Goal: Task Accomplishment & Management: Complete application form

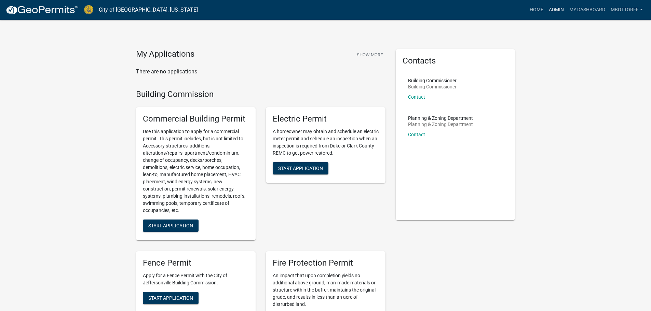
drag, startPoint x: 554, startPoint y: 7, endPoint x: 488, endPoint y: 30, distance: 69.8
click at [554, 7] on link "Admin" at bounding box center [556, 9] width 21 height 13
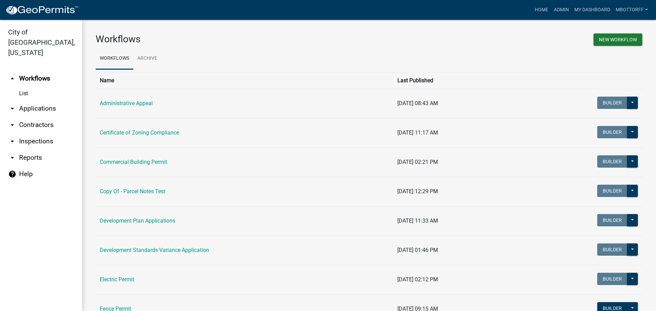
click at [34, 101] on link "arrow_drop_down Applications" at bounding box center [41, 109] width 82 height 16
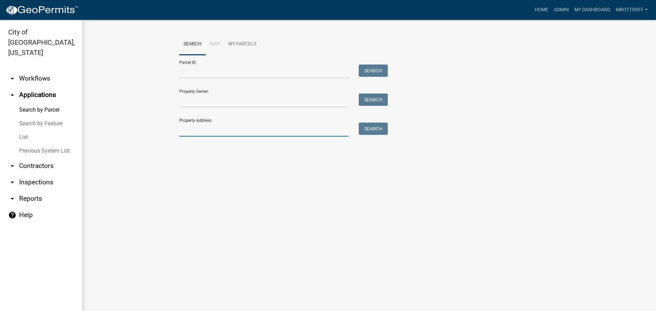
click at [205, 134] on input "Property Address:" at bounding box center [263, 130] width 169 height 14
type input "418 locu"
click at [371, 128] on button "Search" at bounding box center [373, 129] width 29 height 12
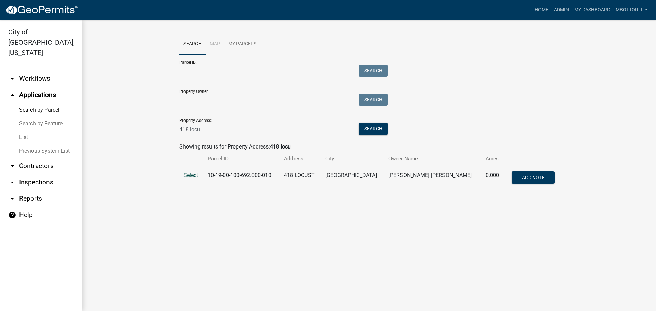
click at [190, 176] on span "Select" at bounding box center [191, 175] width 15 height 6
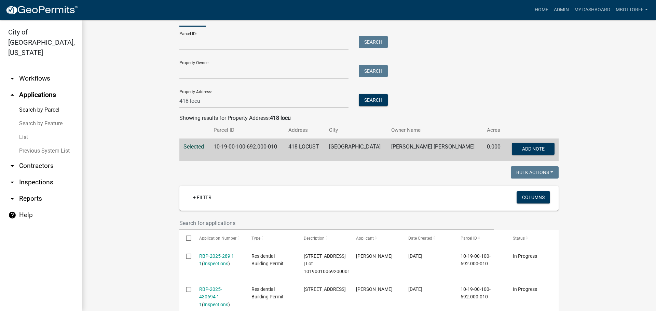
scroll to position [137, 0]
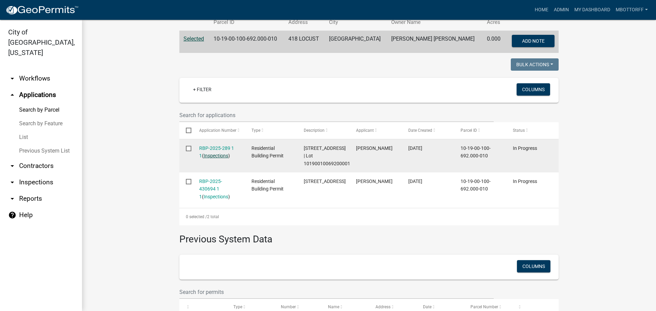
click at [218, 157] on link "Inspections" at bounding box center [216, 155] width 25 height 5
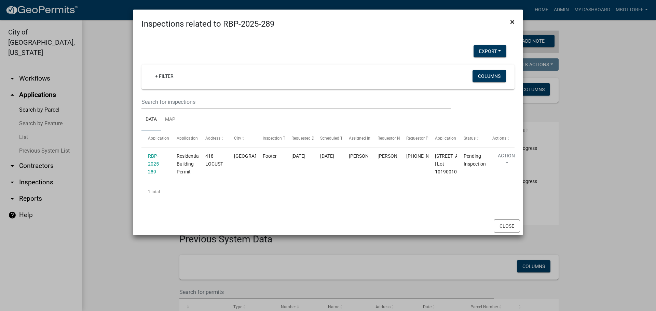
click at [510, 21] on button "×" at bounding box center [512, 21] width 15 height 19
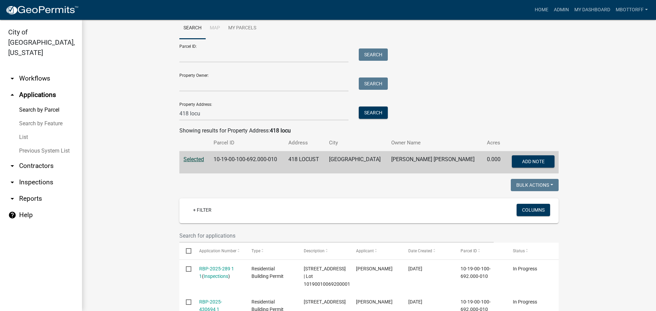
scroll to position [0, 0]
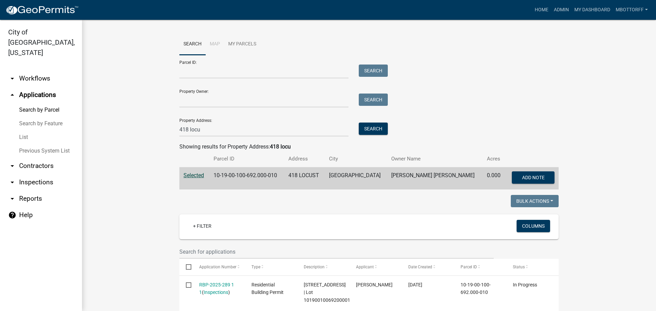
click at [34, 174] on link "arrow_drop_down Inspections" at bounding box center [41, 182] width 82 height 16
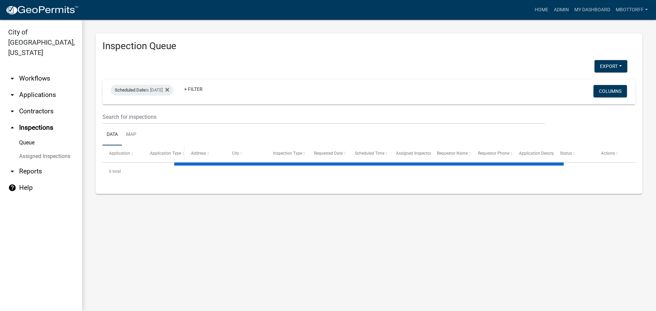
select select "3: 100"
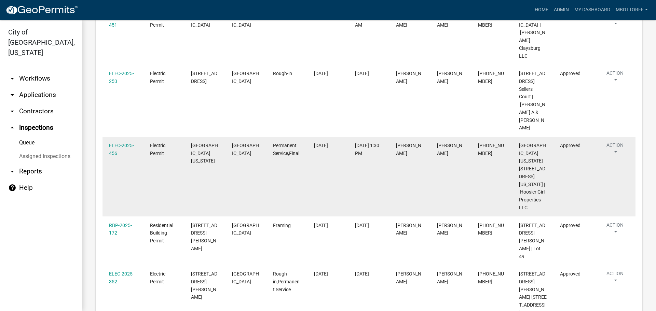
scroll to position [308, 0]
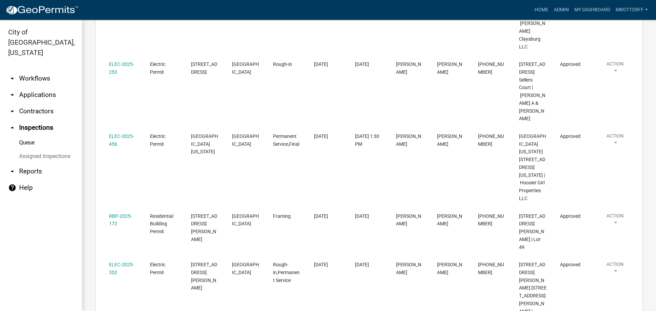
click at [46, 150] on link "Assigned Inspections" at bounding box center [41, 157] width 82 height 14
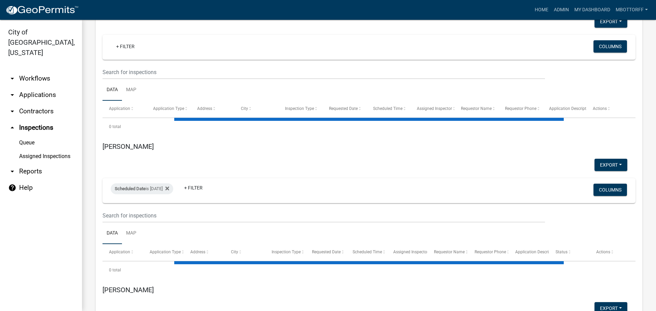
select select "3: 100"
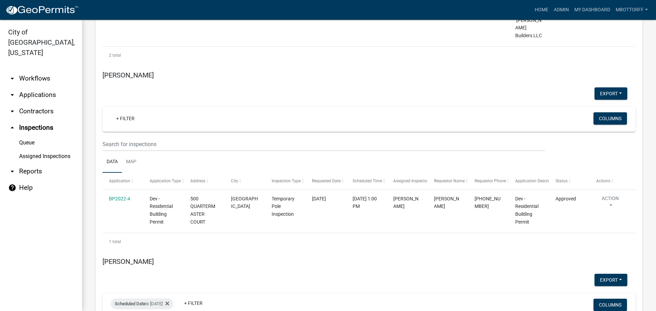
scroll to position [1162, 0]
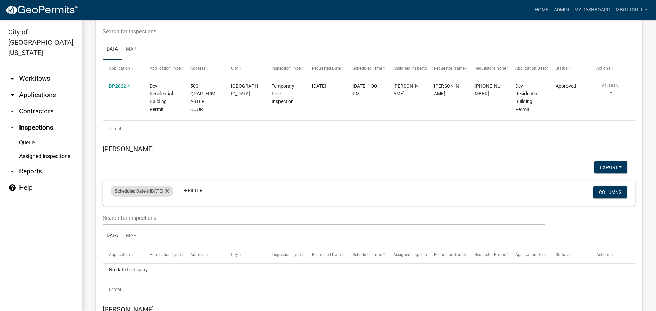
click at [170, 186] on div "Scheduled Date is 08/22/2025" at bounding box center [142, 191] width 63 height 11
click at [169, 130] on input "2025-08-22" at bounding box center [148, 131] width 48 height 14
type input "2025-08-25"
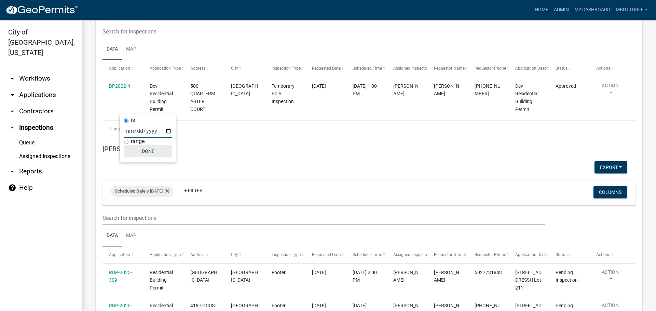
click at [147, 154] on button "Done" at bounding box center [148, 151] width 48 height 12
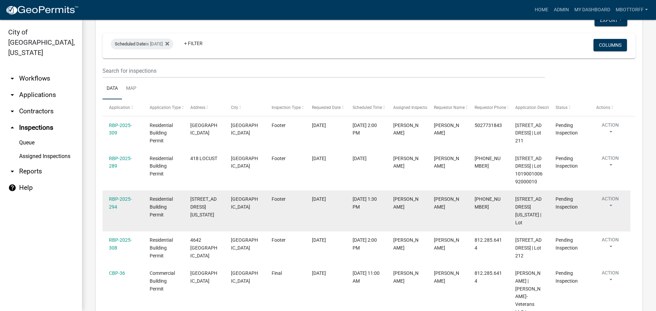
scroll to position [1333, 0]
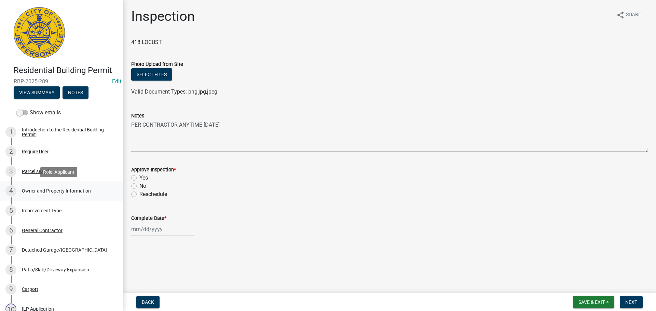
drag, startPoint x: 40, startPoint y: 188, endPoint x: 56, endPoint y: 187, distance: 16.8
click at [40, 188] on div "4 Owner and Property Information" at bounding box center [58, 191] width 107 height 11
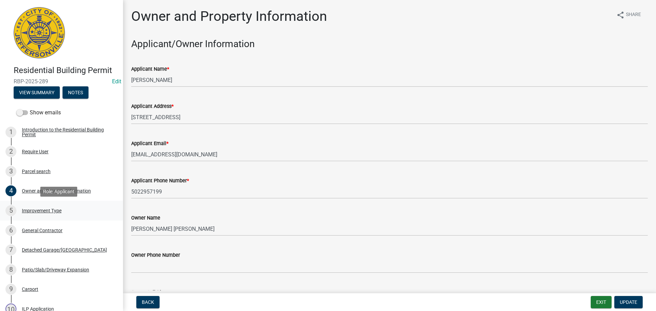
click at [31, 210] on div "Improvement Type" at bounding box center [42, 211] width 40 height 5
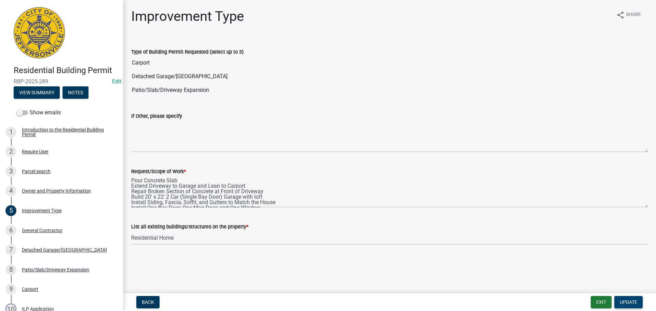
drag, startPoint x: 629, startPoint y: 304, endPoint x: 516, endPoint y: 253, distance: 124.6
click at [630, 304] on span "Update" at bounding box center [628, 302] width 17 height 5
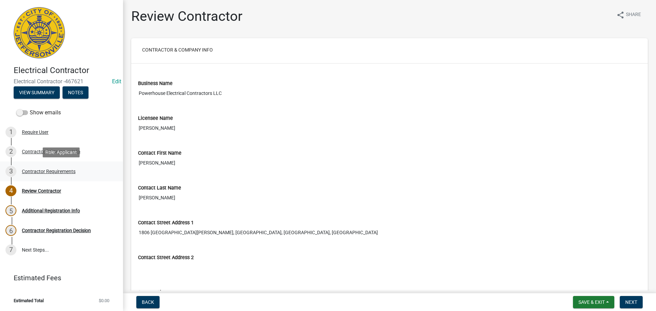
drag, startPoint x: 40, startPoint y: 170, endPoint x: 47, endPoint y: 170, distance: 7.2
click at [40, 170] on div "Contractor Requirements" at bounding box center [49, 171] width 54 height 5
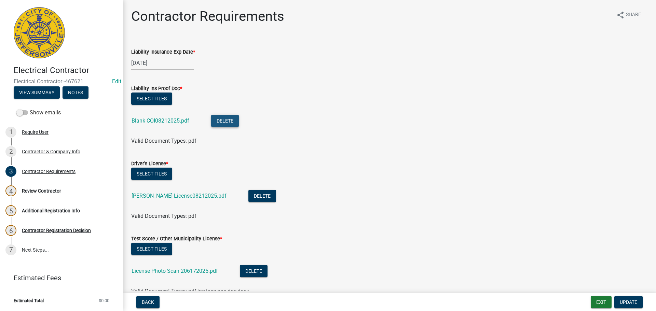
click at [225, 119] on button "Delete" at bounding box center [225, 121] width 28 height 12
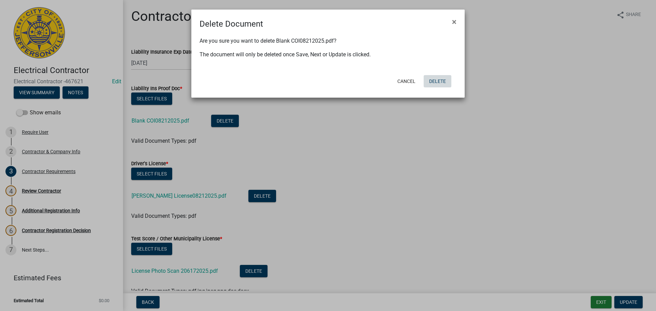
click at [437, 80] on button "Delete" at bounding box center [438, 81] width 28 height 12
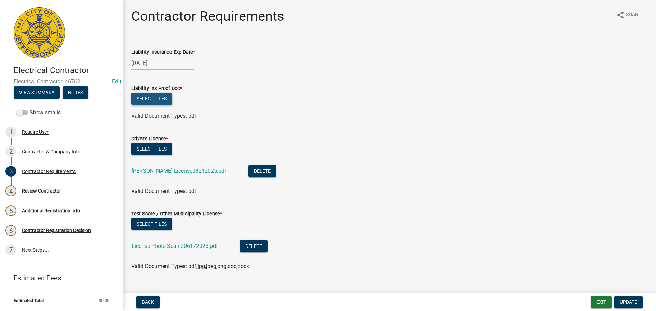
click at [145, 99] on button "Select files" at bounding box center [151, 99] width 41 height 12
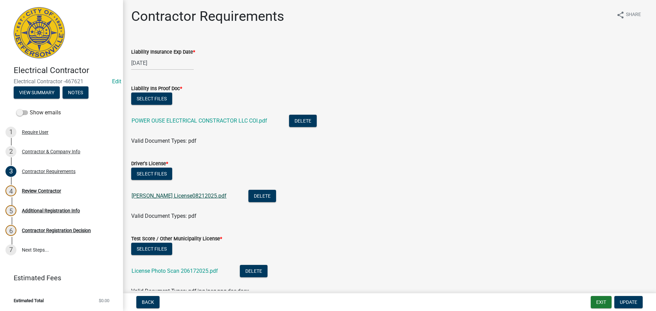
click at [173, 197] on link "Michael Driver License08212025.pdf" at bounding box center [179, 196] width 95 height 6
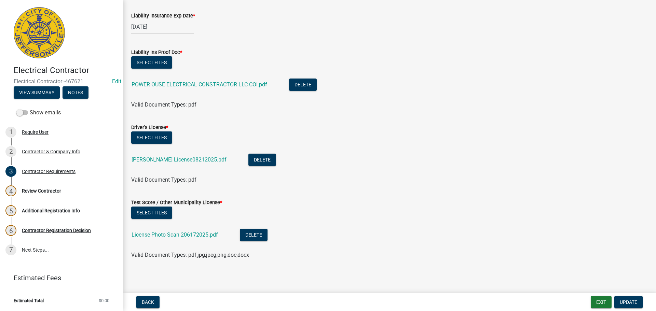
scroll to position [38, 0]
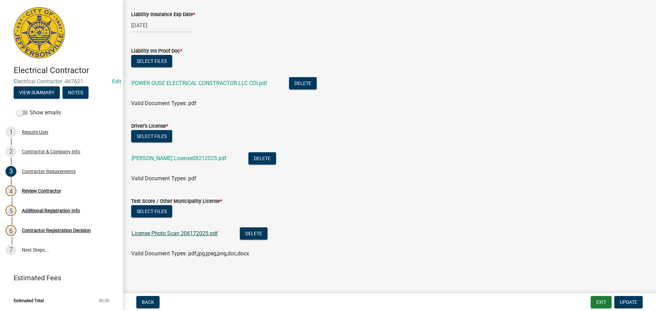
click at [172, 233] on link "License Photo Scan 206172025.pdf" at bounding box center [175, 233] width 86 height 6
drag, startPoint x: 626, startPoint y: 301, endPoint x: 622, endPoint y: 303, distance: 5.2
click at [625, 302] on span "Update" at bounding box center [628, 302] width 17 height 5
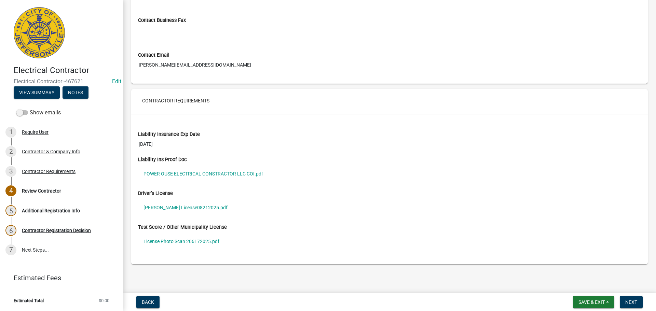
scroll to position [447, 0]
click at [633, 302] on span "Next" at bounding box center [632, 302] width 12 height 5
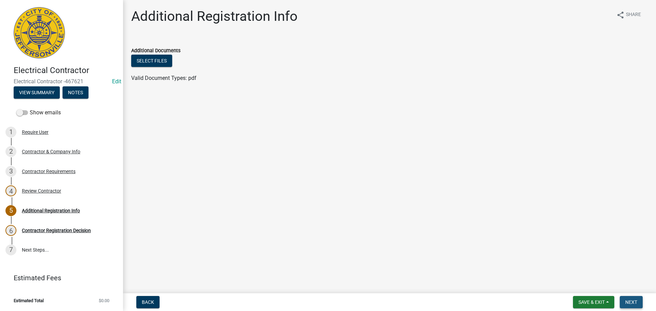
click at [632, 302] on span "Next" at bounding box center [632, 302] width 12 height 5
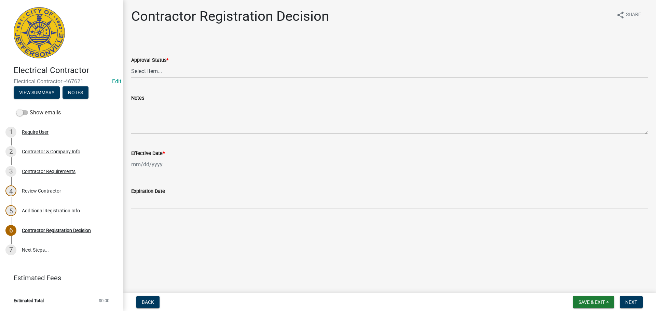
click at [154, 69] on select "Select Item... Approved Denied" at bounding box center [389, 71] width 517 height 14
click at [131, 64] on select "Select Item... Approved Denied" at bounding box center [389, 71] width 517 height 14
select select "4b86b809-39dd-4c68-9f3d-fdb3e7050482"
click at [145, 162] on div at bounding box center [162, 165] width 63 height 14
select select "8"
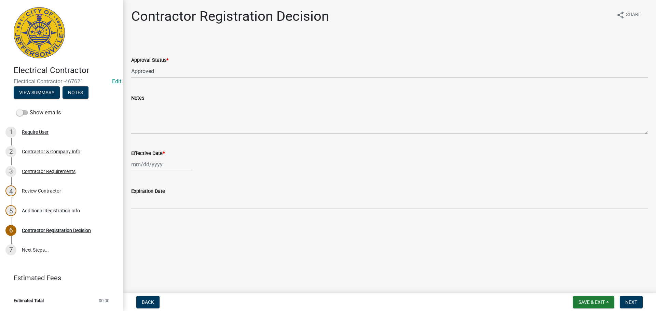
select select "2025"
click at [139, 242] on div "25" at bounding box center [138, 244] width 11 height 11
type input "08/25/2025"
click at [633, 301] on span "Next" at bounding box center [632, 302] width 12 height 5
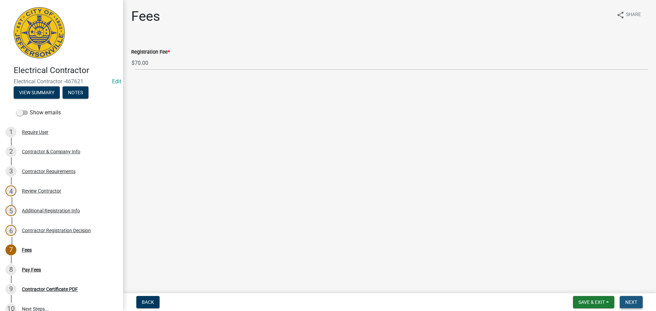
click at [631, 303] on span "Next" at bounding box center [632, 302] width 12 height 5
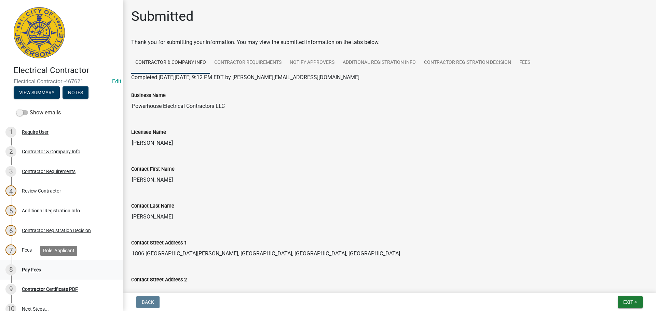
click at [32, 269] on div "Pay Fees" at bounding box center [31, 270] width 19 height 5
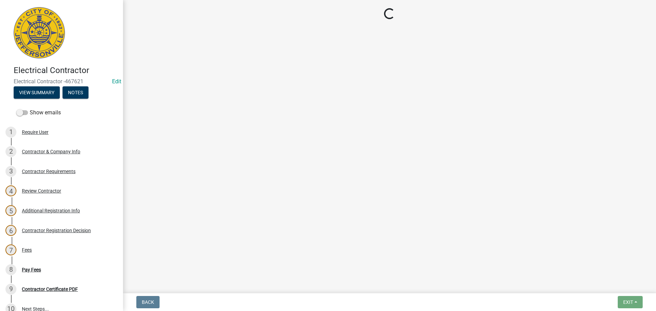
select select "3: 3"
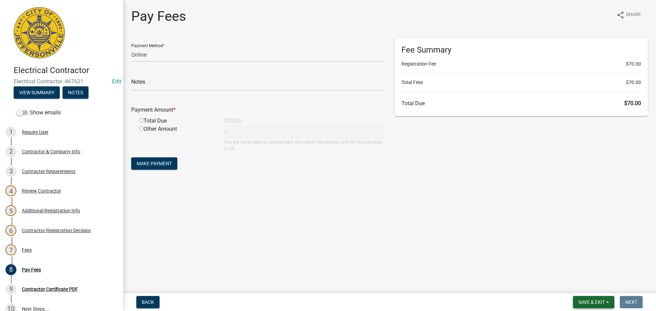
click at [591, 302] on span "Save & Exit" at bounding box center [592, 302] width 26 height 5
click at [589, 287] on button "Save & Exit" at bounding box center [587, 285] width 55 height 16
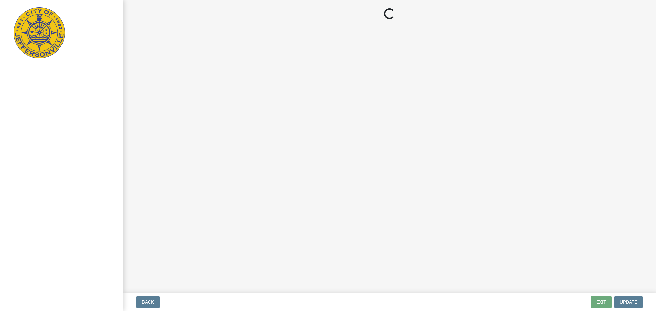
select select "3: 3"
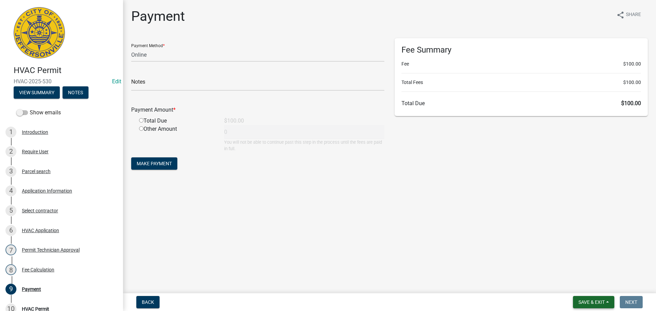
click at [595, 302] on span "Save & Exit" at bounding box center [592, 302] width 26 height 5
click at [586, 287] on button "Save & Exit" at bounding box center [587, 285] width 55 height 16
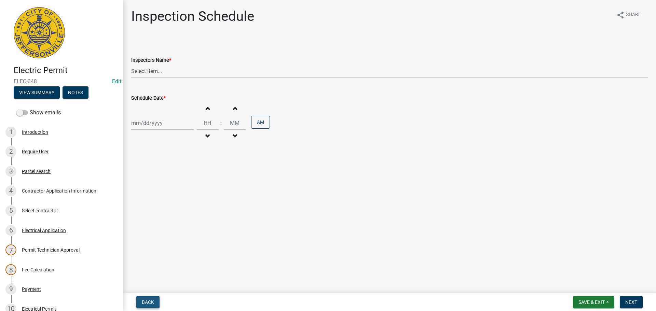
drag, startPoint x: 145, startPoint y: 301, endPoint x: 168, endPoint y: 289, distance: 26.6
click at [145, 301] on span "Back" at bounding box center [148, 302] width 12 height 5
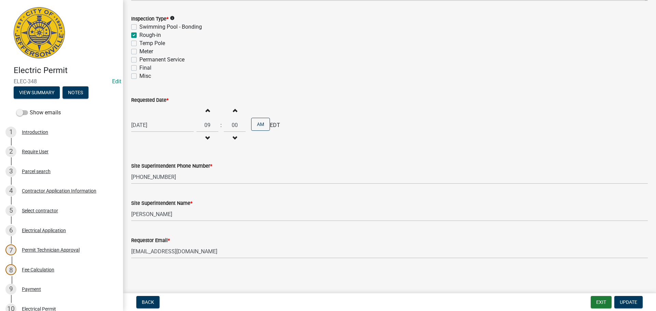
scroll to position [150, 0]
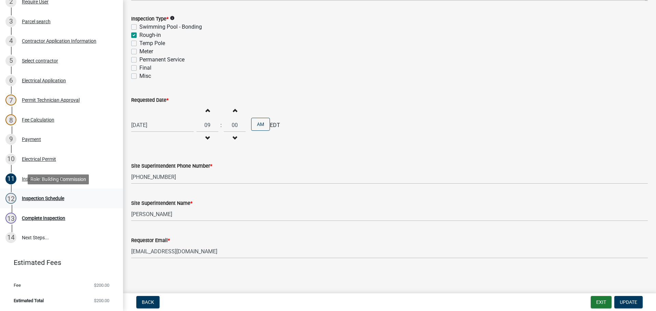
click at [32, 197] on div "Inspection Schedule" at bounding box center [43, 198] width 42 height 5
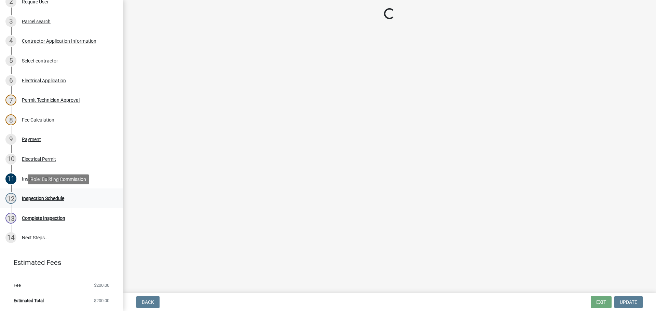
scroll to position [0, 0]
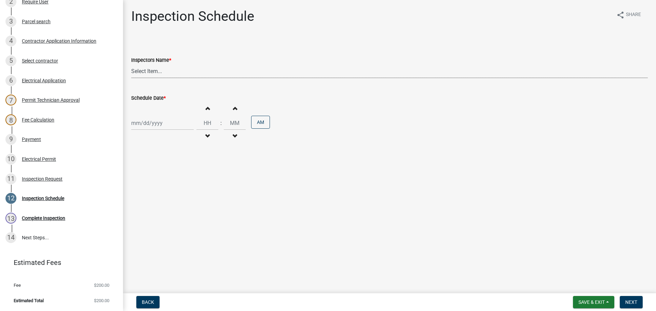
click at [142, 72] on select "Select Item... jramsey (Jeremy Ramsey) MaryFrey (Mary Frey) mkruer (Mike Kruer)…" at bounding box center [389, 71] width 517 height 14
select select "36a8b8f0-2ef8-43e9-ae06-718f51af8d36"
click at [131, 64] on select "Select Item... jramsey (Jeremy Ramsey) MaryFrey (Mary Frey) mkruer (Mike Kruer)…" at bounding box center [389, 71] width 517 height 14
click at [146, 122] on div at bounding box center [162, 123] width 63 height 14
select select "8"
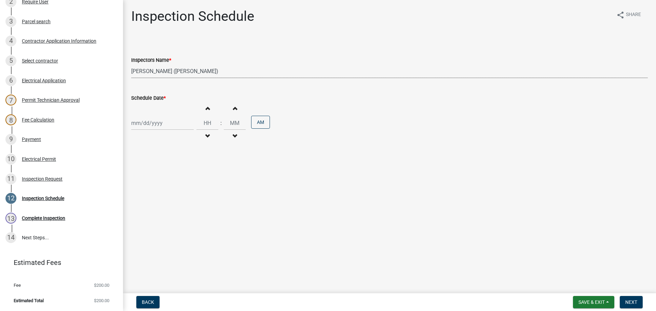
select select "2025"
drag, startPoint x: 148, startPoint y: 200, endPoint x: 151, endPoint y: 202, distance: 3.7
click at [149, 201] on div "26" at bounding box center [149, 203] width 11 height 11
type input "08/26/2025"
click at [631, 303] on span "Next" at bounding box center [632, 302] width 12 height 5
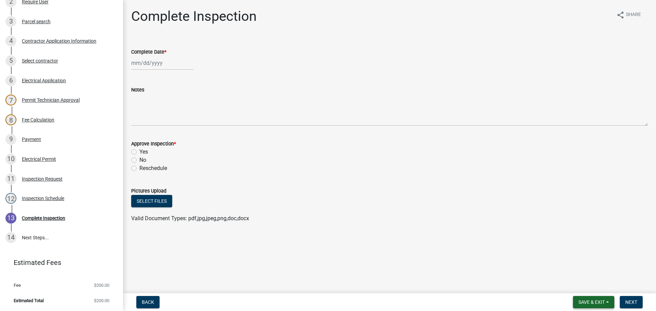
click at [589, 301] on span "Save & Exit" at bounding box center [592, 302] width 26 height 5
click at [588, 283] on button "Save & Exit" at bounding box center [587, 285] width 55 height 16
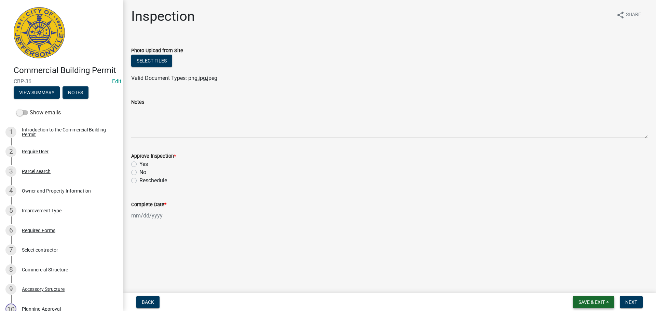
click at [595, 300] on span "Save & Exit" at bounding box center [592, 302] width 26 height 5
click at [591, 288] on button "Save & Exit" at bounding box center [587, 285] width 55 height 16
click at [590, 301] on span "Save & Exit" at bounding box center [592, 302] width 26 height 5
click at [583, 287] on button "Save & Exit" at bounding box center [587, 285] width 55 height 16
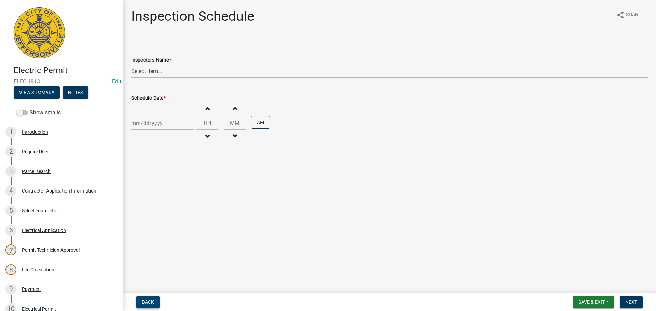
click at [151, 301] on span "Back" at bounding box center [148, 302] width 12 height 5
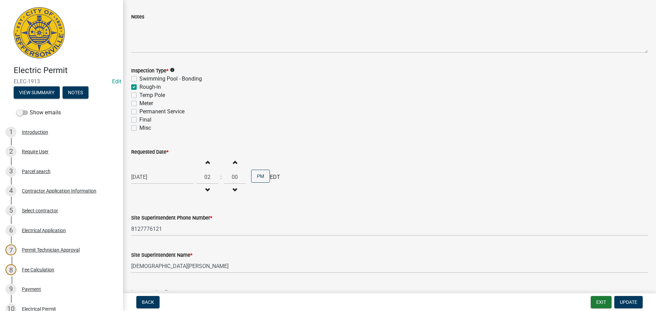
scroll to position [87, 0]
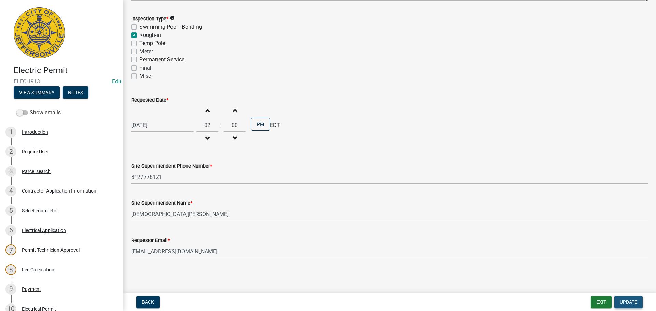
click at [632, 303] on span "Update" at bounding box center [628, 302] width 17 height 5
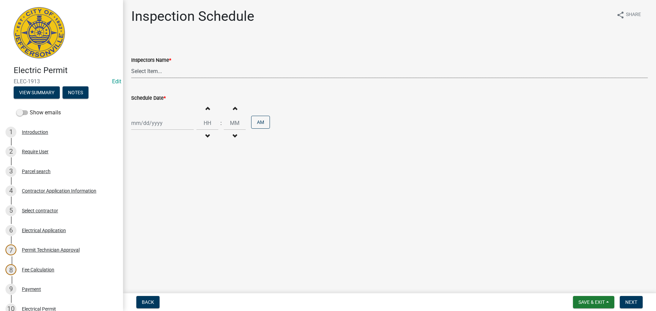
click at [146, 71] on select "Select Item... [PERSON_NAME] ([PERSON_NAME]) [PERSON_NAME] ([PERSON_NAME]) mkru…" at bounding box center [389, 71] width 517 height 14
select select "36a8b8f0-2ef8-43e9-ae06-718f51af8d36"
click at [131, 64] on select "Select Item... [PERSON_NAME] ([PERSON_NAME]) [PERSON_NAME] ([PERSON_NAME]) mkru…" at bounding box center [389, 71] width 517 height 14
select select "8"
select select "2025"
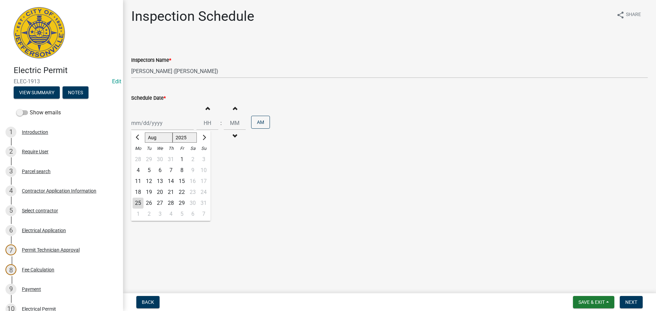
click at [149, 123] on div "Jan Feb Mar Apr May Jun Jul Aug Sep Oct Nov Dec 1525 1526 1527 1528 1529 1530 1…" at bounding box center [162, 123] width 63 height 14
click at [150, 205] on div "26" at bounding box center [149, 203] width 11 height 11
type input "08/26/2025"
drag, startPoint x: 630, startPoint y: 302, endPoint x: 630, endPoint y: 297, distance: 4.8
click at [630, 302] on span "Next" at bounding box center [632, 302] width 12 height 5
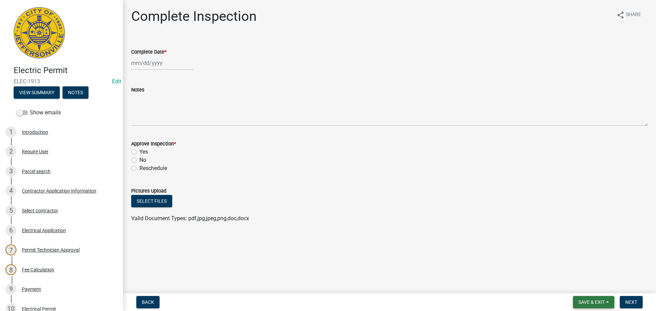
click at [590, 302] on span "Save & Exit" at bounding box center [592, 302] width 26 height 5
click at [580, 284] on button "Save & Exit" at bounding box center [587, 285] width 55 height 16
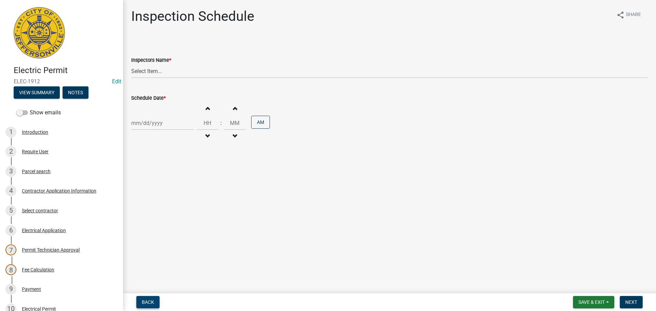
click at [147, 301] on span "Back" at bounding box center [148, 302] width 12 height 5
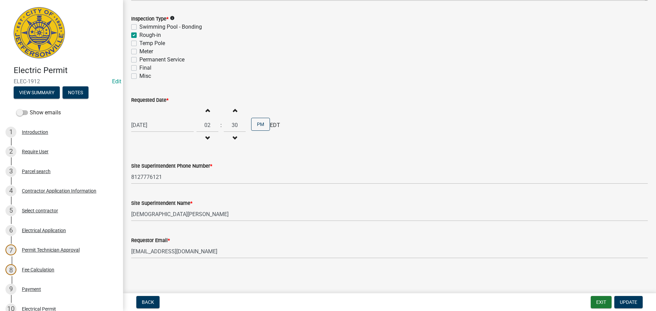
scroll to position [150, 0]
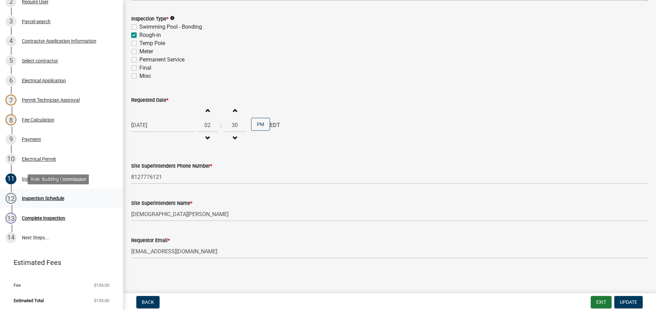
click at [27, 199] on div "Inspection Schedule" at bounding box center [43, 198] width 42 height 5
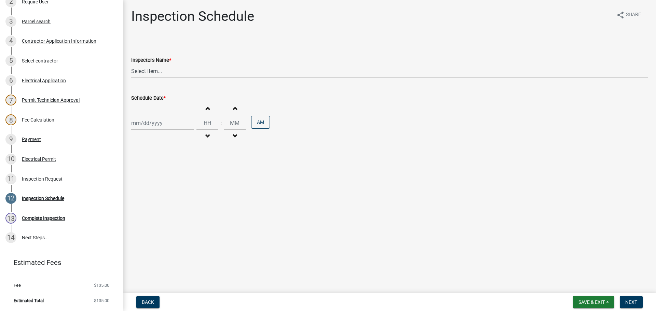
click at [140, 69] on select "Select Item... jramsey (Jeremy Ramsey) MaryFrey (Mary Frey) mkruer (Mike Kruer)…" at bounding box center [389, 71] width 517 height 14
select select "36a8b8f0-2ef8-43e9-ae06-718f51af8d36"
click at [131, 64] on select "Select Item... jramsey (Jeremy Ramsey) MaryFrey (Mary Frey) mkruer (Mike Kruer)…" at bounding box center [389, 71] width 517 height 14
select select "8"
select select "2025"
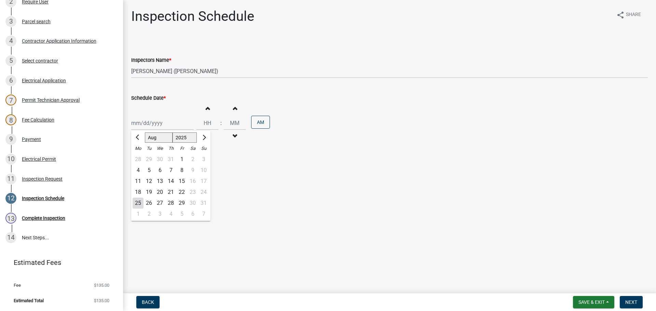
click at [145, 120] on div "Jan Feb Mar Apr May Jun Jul Aug Sep Oct Nov Dec 1525 1526 1527 1528 1529 1530 1…" at bounding box center [162, 123] width 63 height 14
drag, startPoint x: 150, startPoint y: 201, endPoint x: 158, endPoint y: 201, distance: 7.5
click at [151, 201] on div "26" at bounding box center [149, 203] width 11 height 11
type input "08/26/2025"
click at [631, 303] on span "Next" at bounding box center [632, 302] width 12 height 5
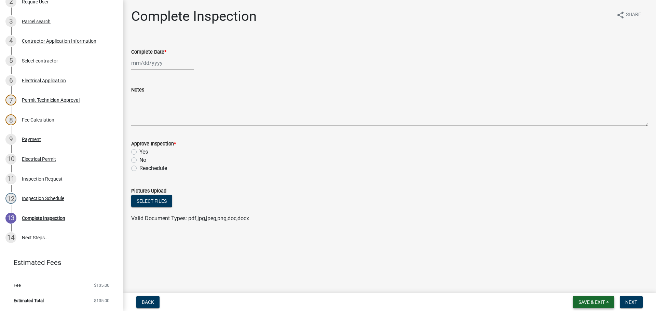
click at [591, 302] on span "Save & Exit" at bounding box center [592, 302] width 26 height 5
click at [579, 281] on button "Save & Exit" at bounding box center [587, 285] width 55 height 16
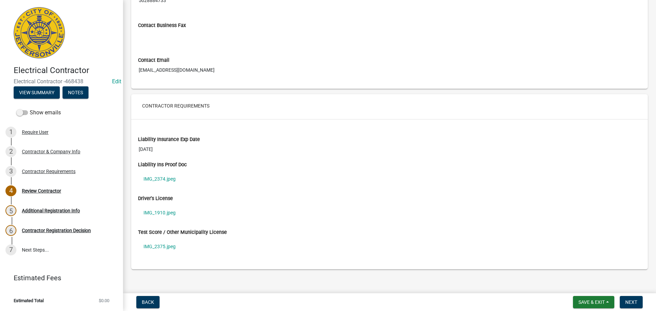
scroll to position [444, 0]
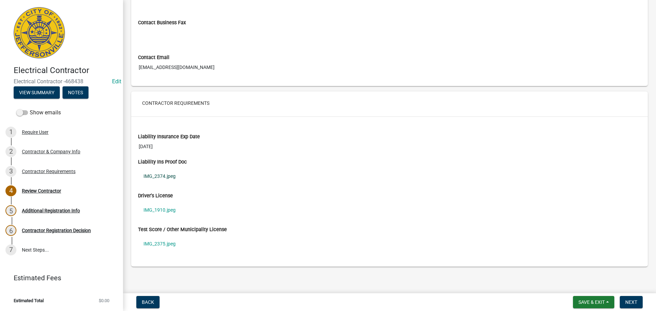
click at [158, 177] on link "IMG_2374.jpeg" at bounding box center [389, 177] width 503 height 16
click at [155, 211] on link "IMG_1910.jpeg" at bounding box center [389, 210] width 503 height 16
click at [158, 243] on link "IMG_2375.jpeg" at bounding box center [389, 244] width 503 height 16
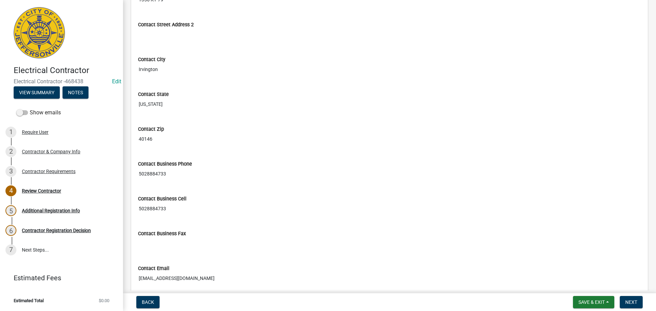
scroll to position [239, 0]
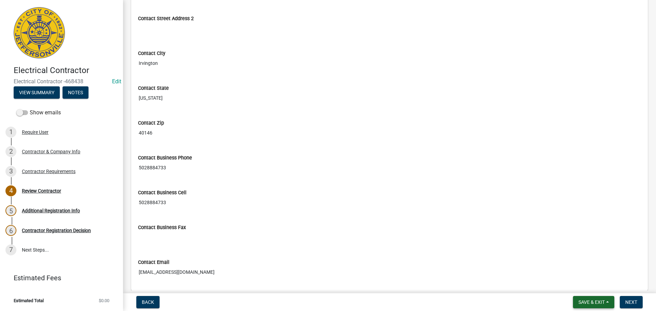
drag, startPoint x: 595, startPoint y: 302, endPoint x: 593, endPoint y: 298, distance: 4.9
click at [595, 302] on span "Save & Exit" at bounding box center [592, 302] width 26 height 5
click at [586, 285] on button "Save & Exit" at bounding box center [587, 285] width 55 height 16
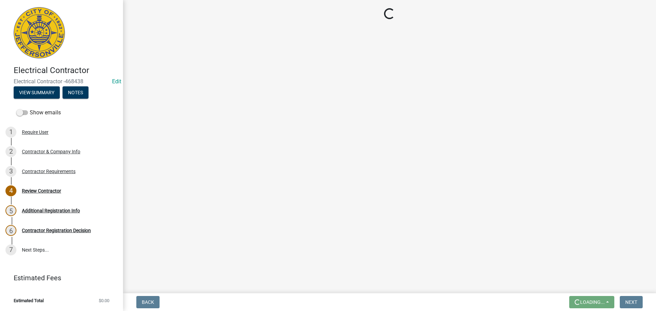
scroll to position [0, 0]
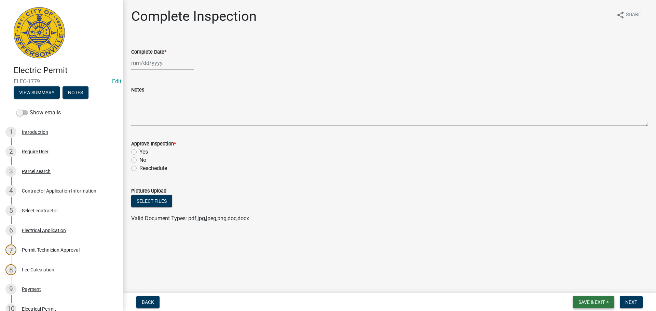
click at [587, 302] on span "Save & Exit" at bounding box center [592, 302] width 26 height 5
click at [585, 287] on button "Save & Exit" at bounding box center [587, 285] width 55 height 16
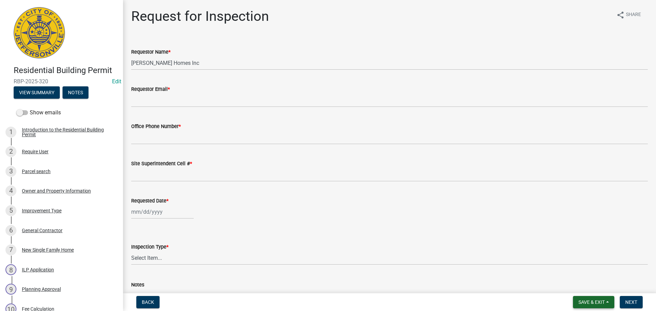
drag, startPoint x: 598, startPoint y: 301, endPoint x: 595, endPoint y: 295, distance: 6.2
click at [598, 301] on span "Save & Exit" at bounding box center [592, 302] width 26 height 5
click at [589, 284] on button "Save & Exit" at bounding box center [587, 285] width 55 height 16
click at [595, 300] on span "Save & Exit" at bounding box center [592, 302] width 26 height 5
click at [578, 283] on button "Save & Exit" at bounding box center [587, 285] width 55 height 16
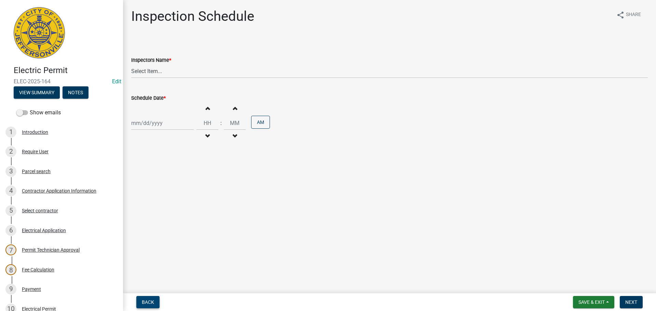
click at [148, 300] on span "Back" at bounding box center [148, 302] width 12 height 5
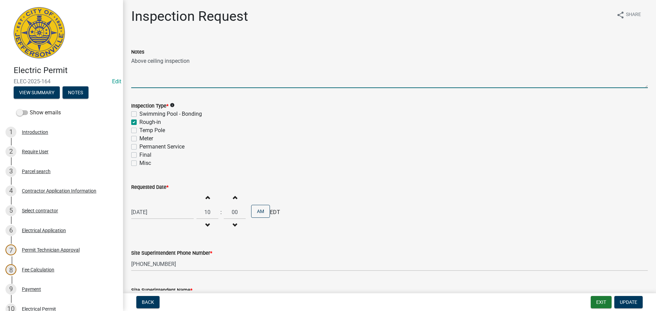
drag, startPoint x: 193, startPoint y: 62, endPoint x: 117, endPoint y: 60, distance: 75.9
click at [110, 61] on div "Electric Permit ELEC-2025-164 Edit View Summary Notes Show emails 1 Introductio…" at bounding box center [328, 155] width 656 height 311
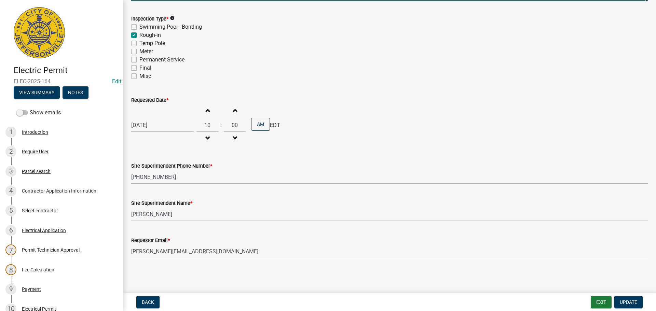
scroll to position [150, 0]
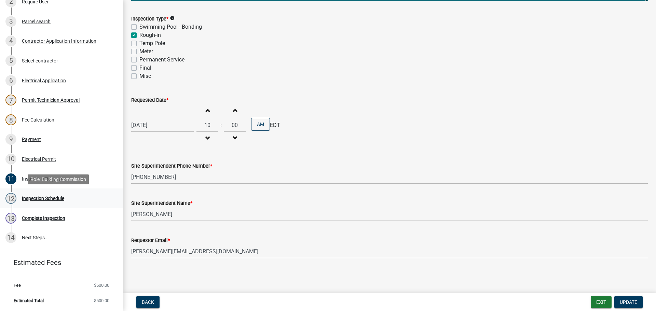
click at [45, 198] on div "Inspection Schedule" at bounding box center [43, 198] width 42 height 5
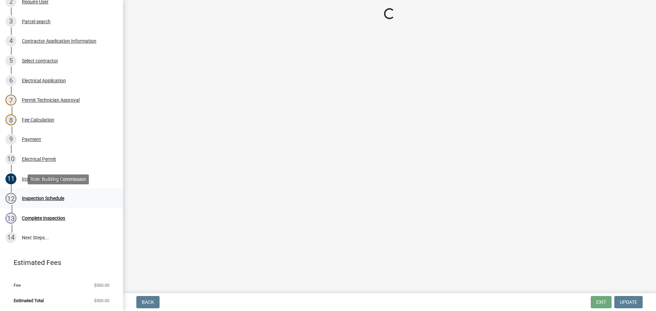
scroll to position [0, 0]
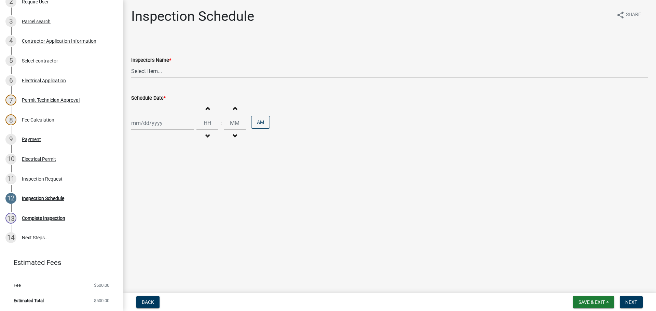
click at [142, 69] on select "Select Item... jramsey (Jeremy Ramsey) MaryFrey (Mary Frey) mkruer (Mike Kruer)…" at bounding box center [389, 71] width 517 height 14
select select "36a8b8f0-2ef8-43e9-ae06-718f51af8d36"
click at [131, 64] on select "Select Item... jramsey (Jeremy Ramsey) MaryFrey (Mary Frey) mkruer (Mike Kruer)…" at bounding box center [389, 71] width 517 height 14
select select "8"
select select "2025"
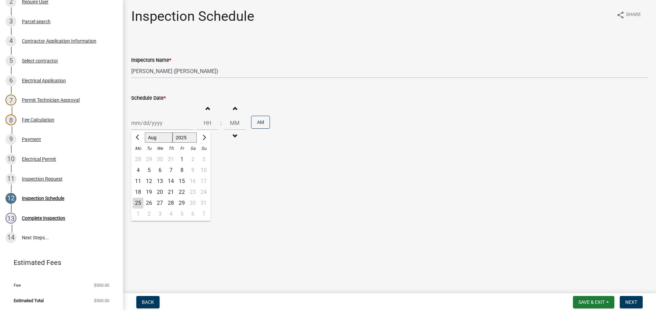
click at [144, 128] on div "Jan Feb Mar Apr May Jun Jul Aug Sep Oct Nov Dec 1525 1526 1527 1528 1529 1530 1…" at bounding box center [162, 123] width 63 height 14
click at [152, 204] on div "26" at bounding box center [149, 203] width 11 height 11
type input "08/26/2025"
click at [632, 304] on span "Next" at bounding box center [632, 302] width 12 height 5
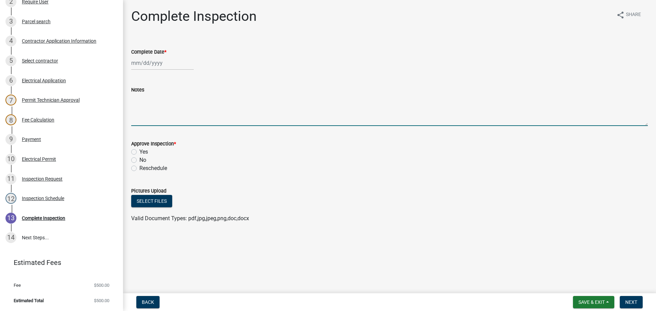
click at [140, 103] on textarea "Notes" at bounding box center [389, 110] width 517 height 32
paste textarea "Above ceiling inspection"
type textarea "Above ceiling inspection"
click at [633, 300] on span "Next" at bounding box center [632, 302] width 12 height 5
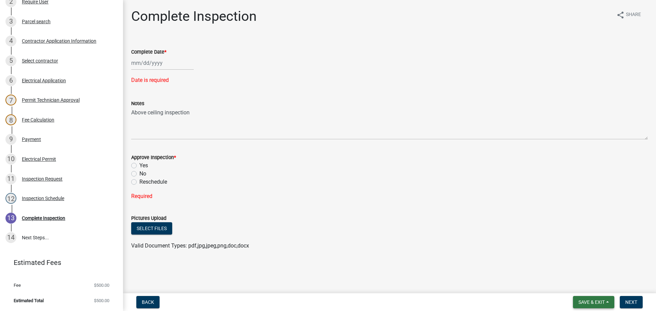
click at [584, 302] on span "Save & Exit" at bounding box center [592, 302] width 26 height 5
click at [576, 285] on button "Save & Exit" at bounding box center [587, 285] width 55 height 16
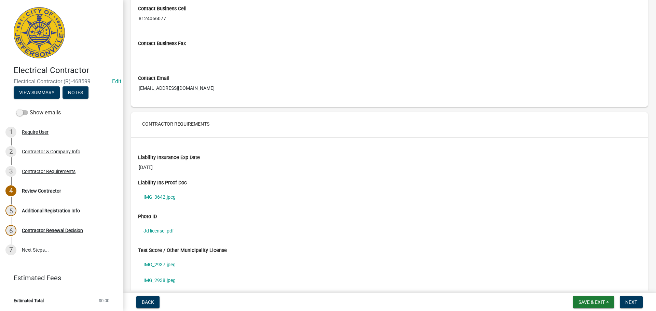
scroll to position [444, 0]
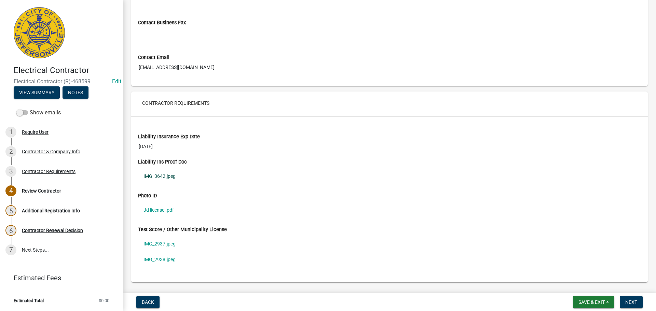
click at [157, 175] on link "IMG_3642.jpeg" at bounding box center [389, 177] width 503 height 16
click at [158, 211] on link "Jd license .pdf" at bounding box center [389, 210] width 503 height 16
click at [158, 243] on link "IMG_2937.jpeg" at bounding box center [389, 244] width 503 height 16
click at [161, 261] on link "IMG_2938.jpeg" at bounding box center [389, 260] width 503 height 16
click at [630, 302] on span "Next" at bounding box center [632, 302] width 12 height 5
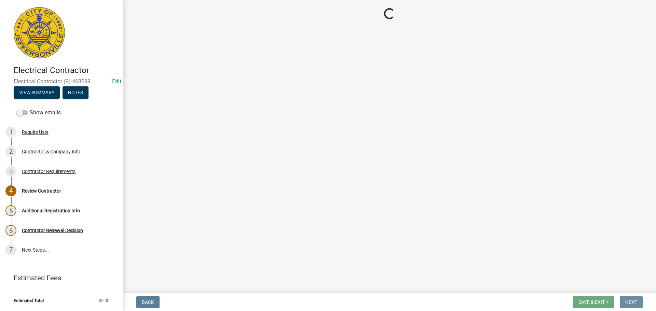
scroll to position [0, 0]
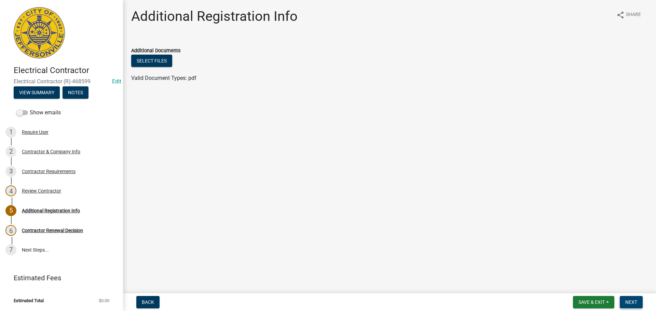
click at [630, 302] on span "Next" at bounding box center [632, 302] width 12 height 5
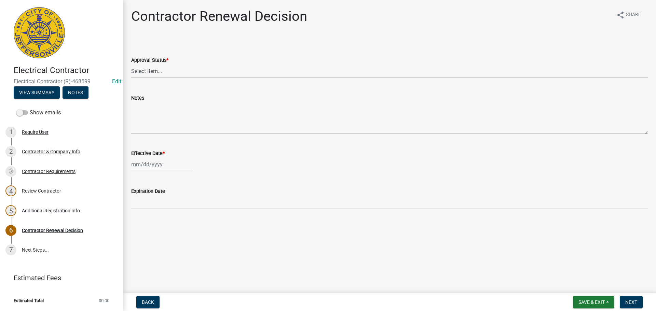
click at [149, 72] on select "Select Item... Approved Denied" at bounding box center [389, 71] width 517 height 14
click at [131, 64] on select "Select Item... Approved Denied" at bounding box center [389, 71] width 517 height 14
select select "30db8998-795d-4bbe-8e49-f1ade8865815"
click at [144, 165] on div at bounding box center [162, 165] width 63 height 14
select select "8"
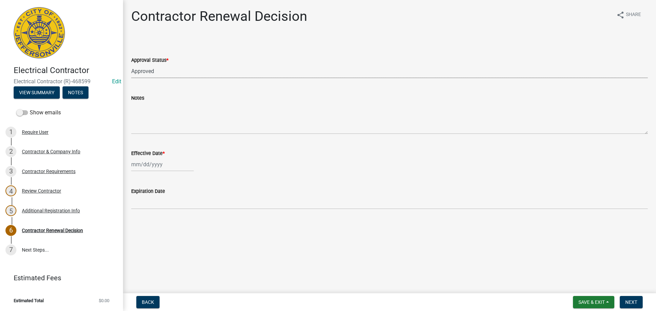
select select "2025"
click at [149, 246] on div "26" at bounding box center [149, 244] width 11 height 11
type input "08/26/2025"
click at [630, 302] on span "Next" at bounding box center [632, 302] width 12 height 5
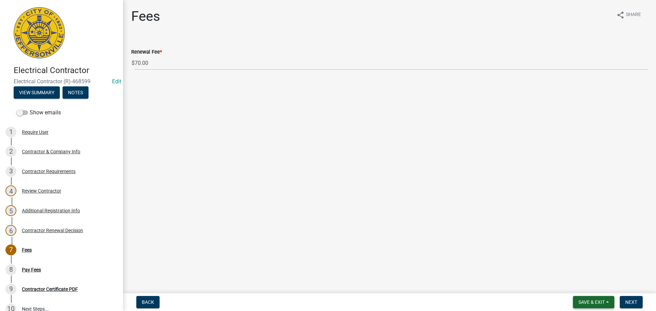
click at [596, 303] on span "Save & Exit" at bounding box center [592, 302] width 26 height 5
click at [586, 288] on button "Save & Exit" at bounding box center [587, 285] width 55 height 16
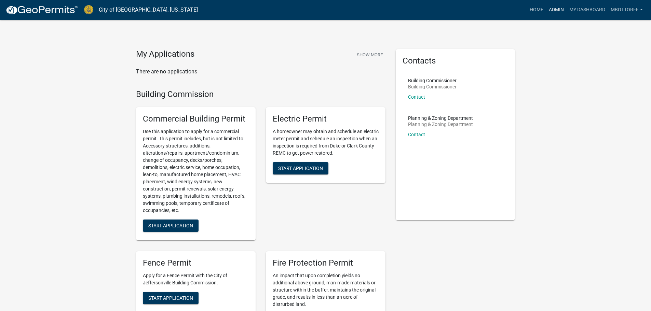
click at [557, 9] on link "Admin" at bounding box center [556, 9] width 21 height 13
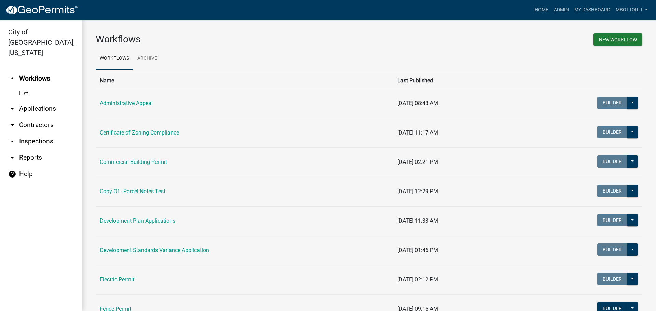
click at [33, 133] on link "arrow_drop_down Inspections" at bounding box center [41, 141] width 82 height 16
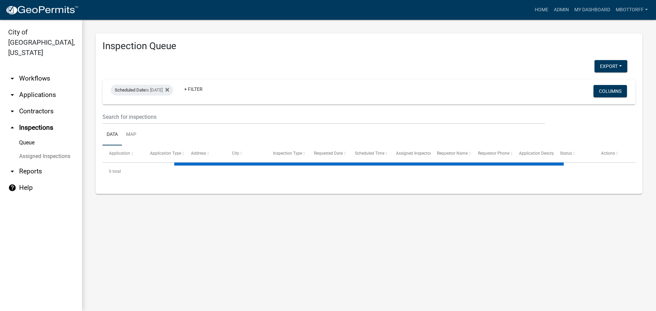
select select "3: 100"
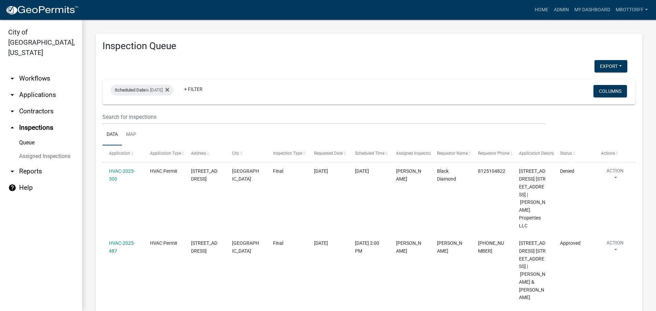
drag, startPoint x: 61, startPoint y: 147, endPoint x: 87, endPoint y: 147, distance: 26.0
click at [61, 150] on link "Assigned Inspections" at bounding box center [41, 157] width 82 height 14
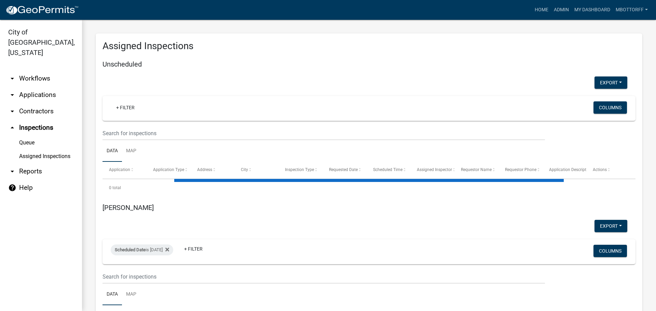
select select "3: 100"
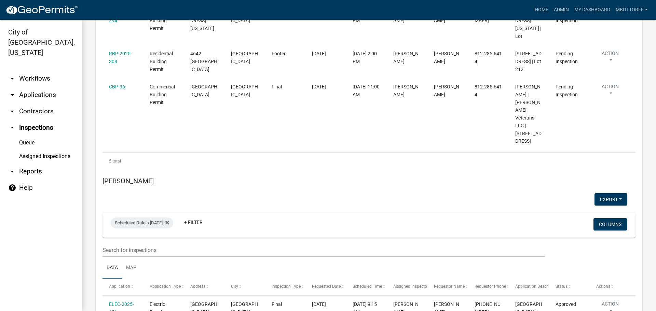
scroll to position [1607, 0]
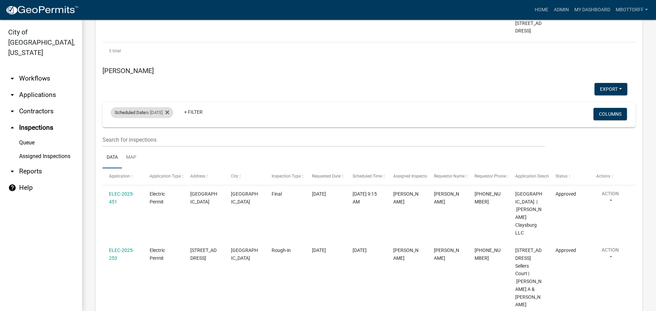
click at [161, 107] on div "Scheduled Date is 08/22/2025" at bounding box center [142, 112] width 63 height 11
click at [171, 100] on input "2025-08-22" at bounding box center [148, 99] width 48 height 14
type input "2025-08-21"
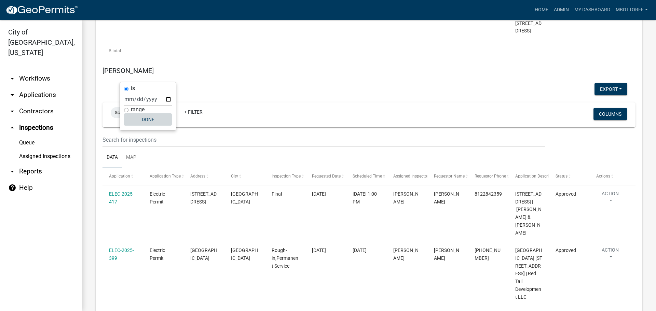
click at [151, 120] on button "Done" at bounding box center [148, 120] width 48 height 12
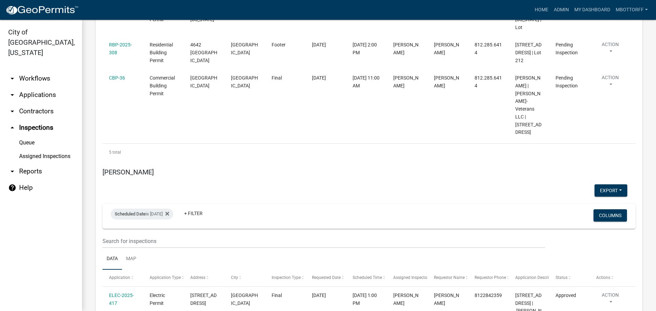
scroll to position [1504, 0]
click at [164, 210] on div "Scheduled Date is 08/21/2025" at bounding box center [142, 215] width 63 height 11
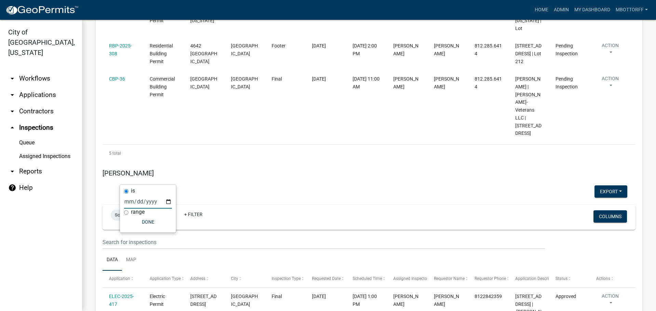
click at [168, 204] on input "2025-08-21" at bounding box center [148, 202] width 48 height 14
type input "2025-08-22"
click at [154, 222] on button "Done" at bounding box center [148, 222] width 48 height 12
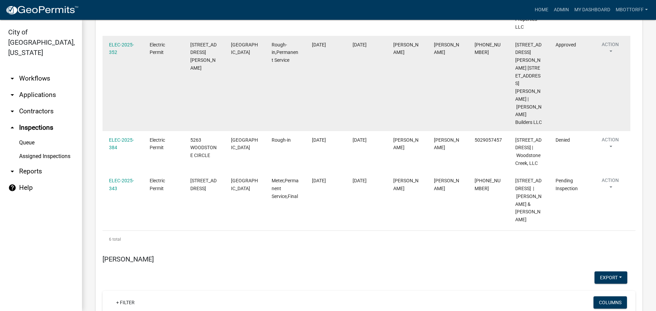
scroll to position [1983, 0]
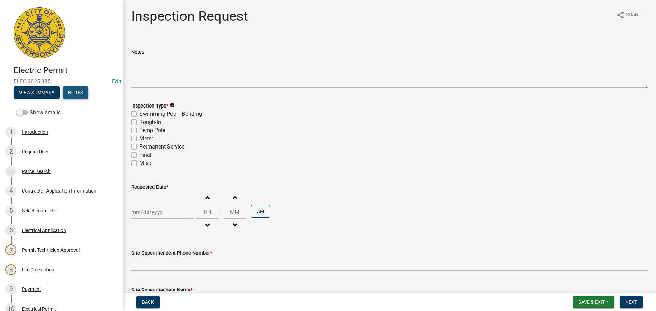
click at [80, 90] on button "Notes" at bounding box center [76, 92] width 26 height 12
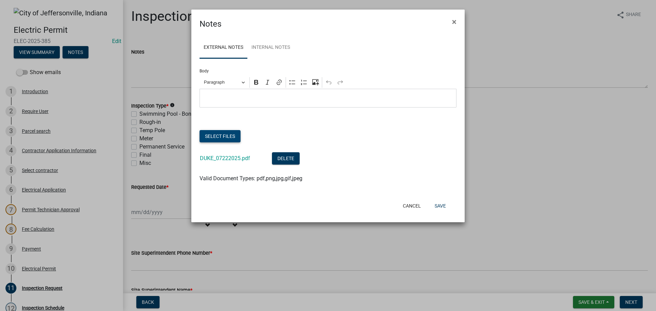
click at [225, 134] on button "Select files" at bounding box center [220, 136] width 41 height 12
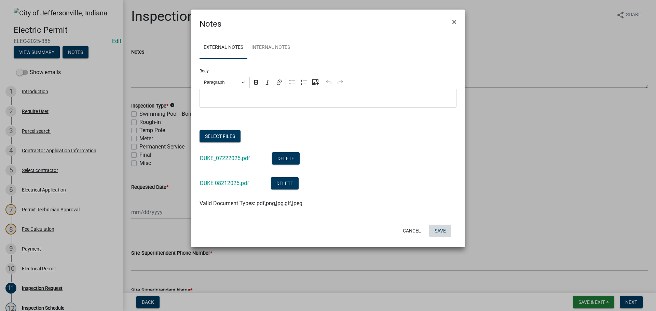
click at [442, 231] on button "Save" at bounding box center [440, 231] width 22 height 12
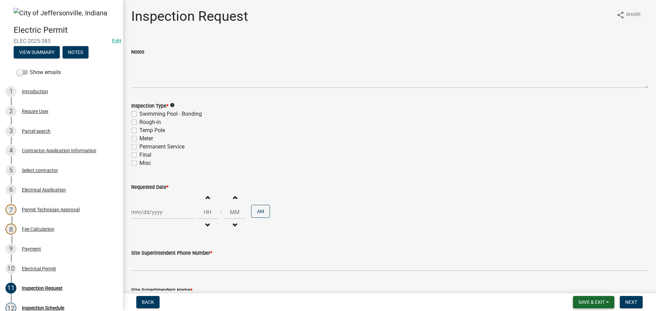
click at [590, 302] on span "Save & Exit" at bounding box center [592, 302] width 26 height 5
click at [588, 285] on button "Save & Exit" at bounding box center [587, 285] width 55 height 16
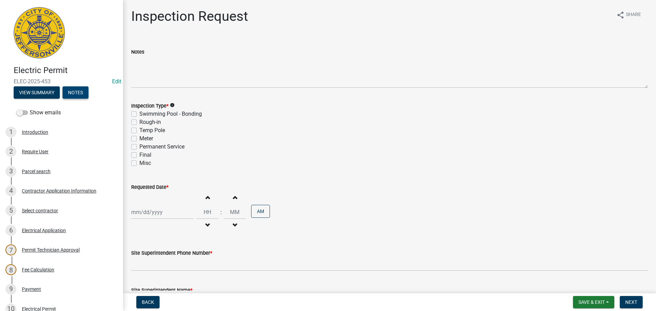
click at [79, 93] on button "Notes" at bounding box center [76, 92] width 26 height 12
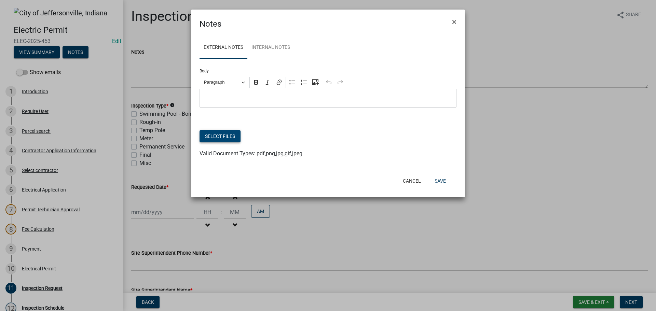
click at [223, 138] on button "Select files" at bounding box center [220, 136] width 41 height 12
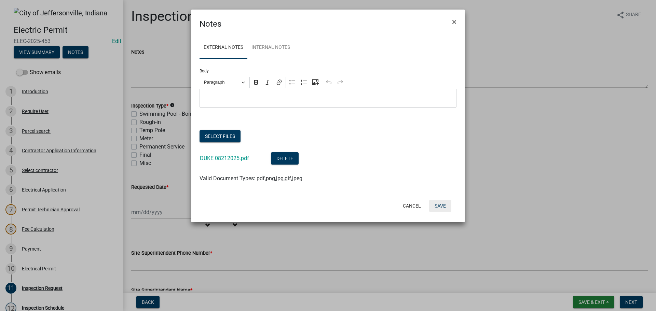
click at [440, 208] on button "Save" at bounding box center [440, 206] width 22 height 12
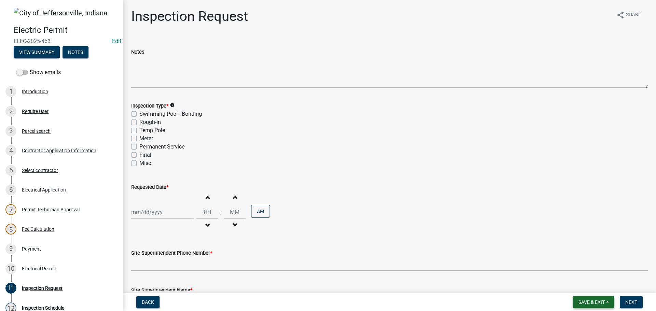
click at [585, 303] on span "Save & Exit" at bounding box center [592, 302] width 26 height 5
click at [579, 286] on button "Save & Exit" at bounding box center [587, 285] width 55 height 16
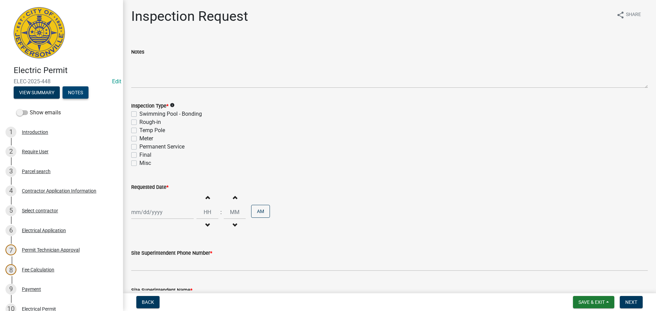
click at [72, 93] on button "Notes" at bounding box center [76, 92] width 26 height 12
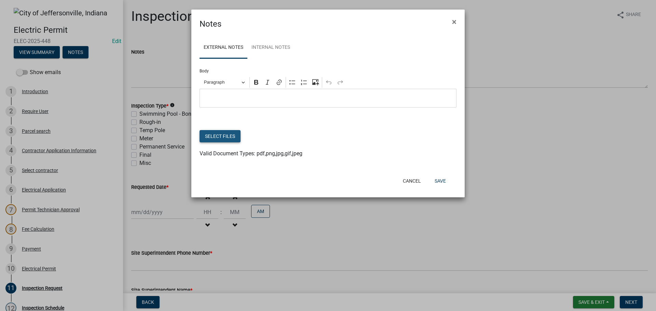
click at [213, 136] on button "Select files" at bounding box center [220, 136] width 41 height 12
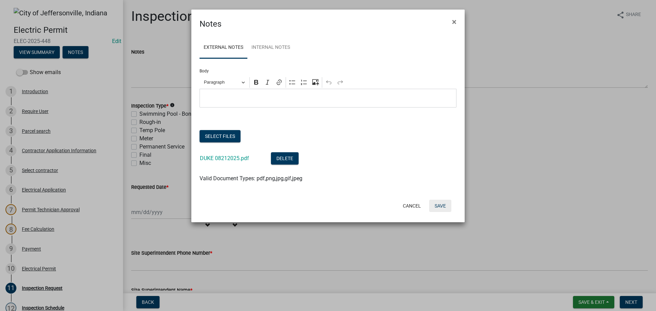
click at [441, 204] on button "Save" at bounding box center [440, 206] width 22 height 12
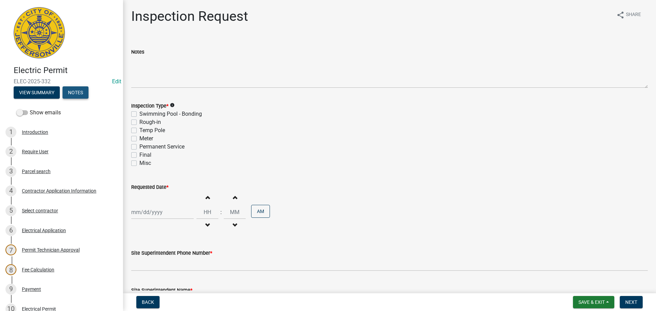
click at [69, 95] on button "Notes" at bounding box center [76, 92] width 26 height 12
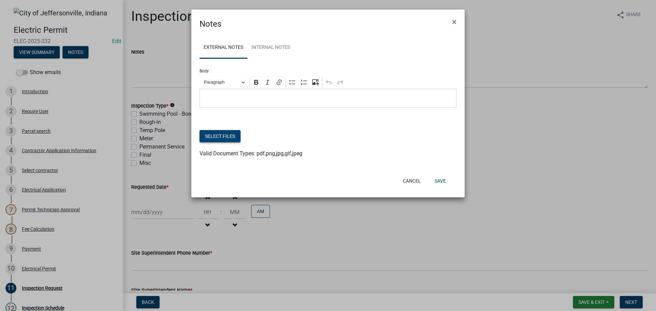
click at [229, 134] on button "Select files" at bounding box center [220, 136] width 41 height 12
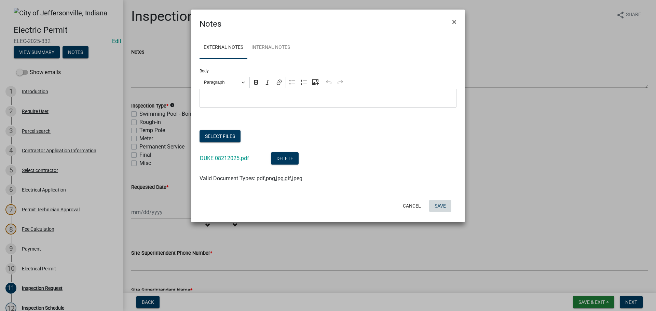
click at [440, 206] on button "Save" at bounding box center [440, 206] width 22 height 12
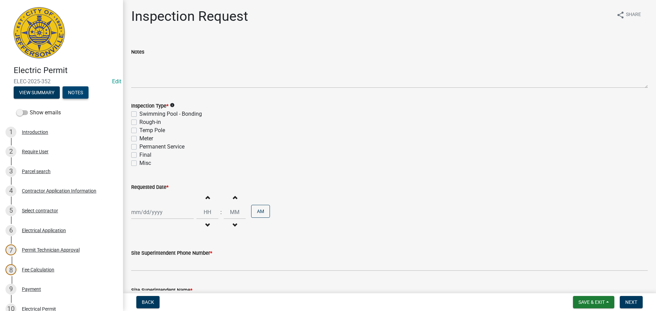
click at [79, 90] on button "Notes" at bounding box center [76, 92] width 26 height 12
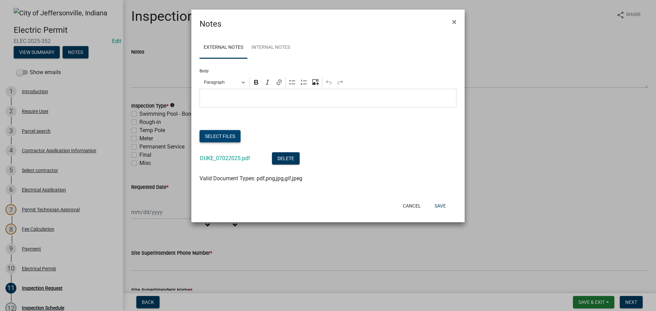
click at [227, 138] on button "Select files" at bounding box center [220, 136] width 41 height 12
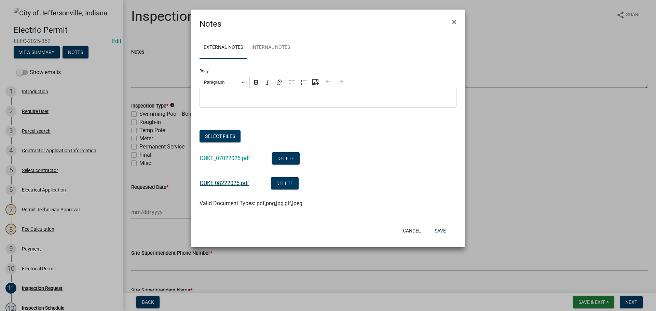
click at [231, 183] on link "DUKE 08222025.pdf" at bounding box center [224, 183] width 49 height 6
click at [443, 234] on button "Save" at bounding box center [440, 231] width 22 height 12
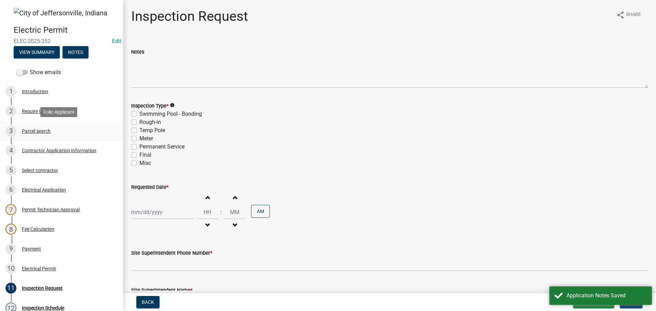
click at [38, 134] on div "Parcel search" at bounding box center [36, 131] width 29 height 5
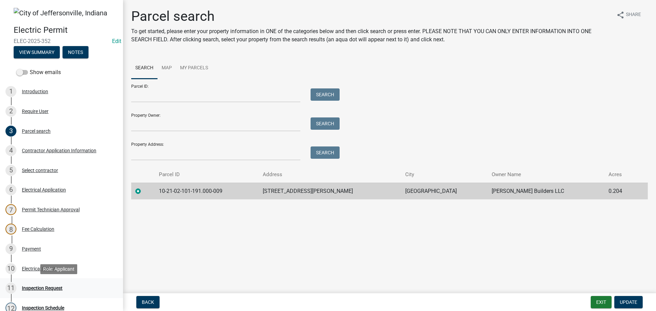
click at [40, 287] on div "Inspection Request" at bounding box center [42, 288] width 41 height 5
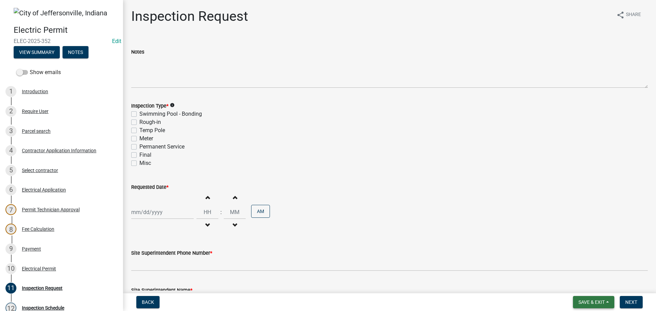
click at [585, 303] on span "Save & Exit" at bounding box center [592, 302] width 26 height 5
click at [587, 284] on button "Save & Exit" at bounding box center [587, 285] width 55 height 16
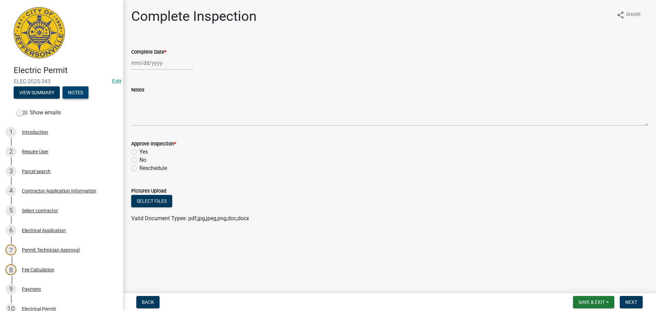
click at [77, 93] on button "Notes" at bounding box center [76, 92] width 26 height 12
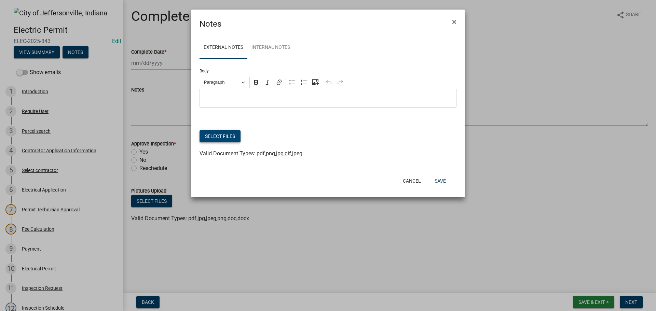
click at [218, 136] on button "Select files" at bounding box center [220, 136] width 41 height 12
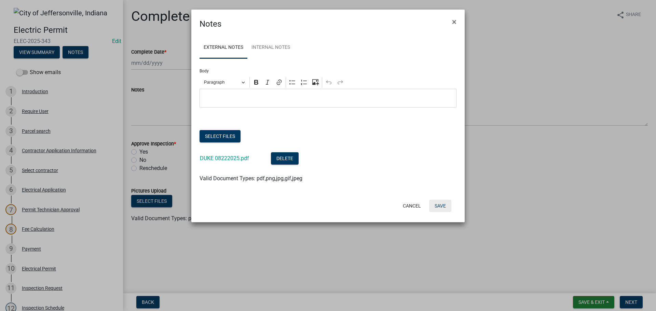
click at [442, 206] on button "Save" at bounding box center [440, 206] width 22 height 12
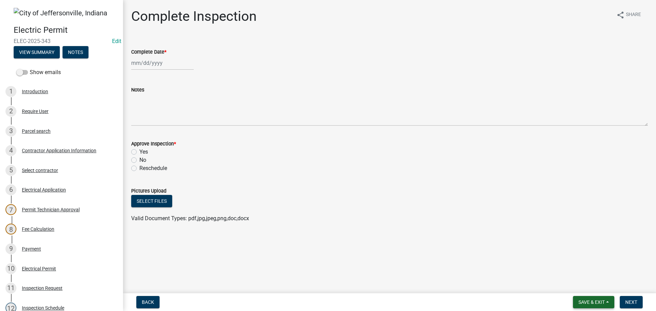
click at [582, 300] on span "Save & Exit" at bounding box center [592, 302] width 26 height 5
click at [577, 287] on button "Save & Exit" at bounding box center [587, 285] width 55 height 16
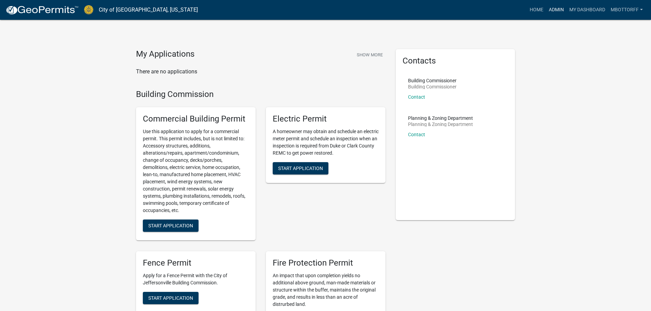
click at [555, 10] on link "Admin" at bounding box center [556, 9] width 21 height 13
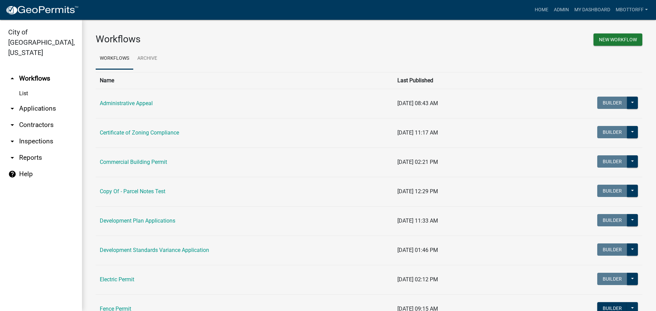
click at [43, 101] on link "arrow_drop_down Applications" at bounding box center [41, 109] width 82 height 16
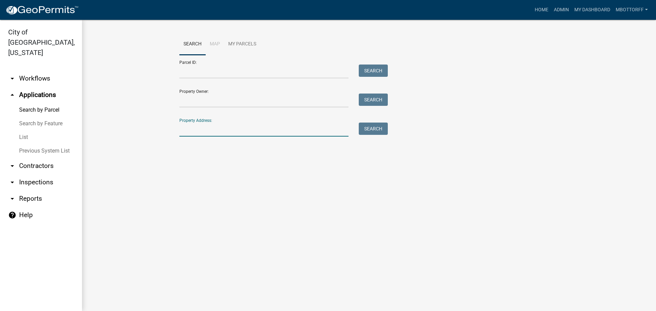
click at [209, 129] on input "Property Address:" at bounding box center [263, 130] width 169 height 14
type input "2428 ridge"
click at [385, 131] on button "Search" at bounding box center [373, 129] width 29 height 12
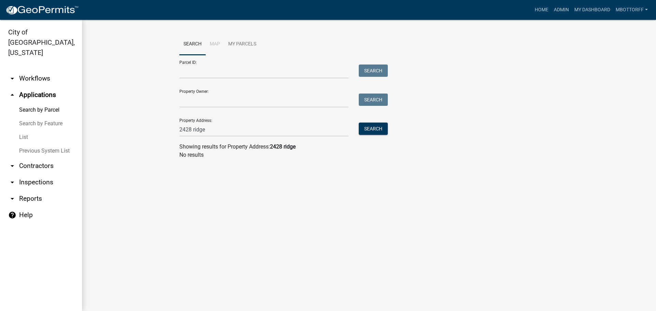
click at [34, 70] on link "arrow_drop_down Workflows" at bounding box center [41, 78] width 82 height 16
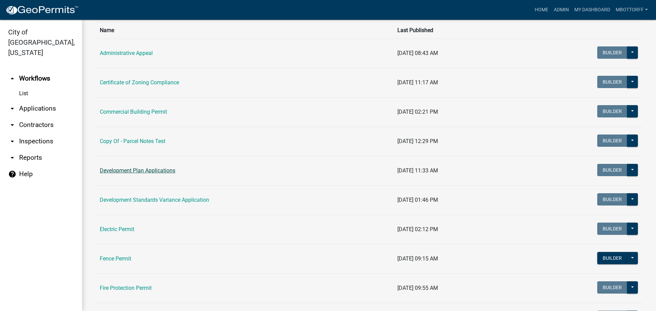
scroll to position [68, 0]
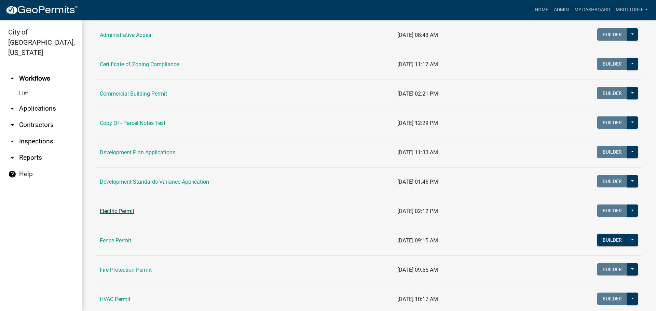
click at [110, 210] on link "Electric Permit" at bounding box center [117, 211] width 35 height 6
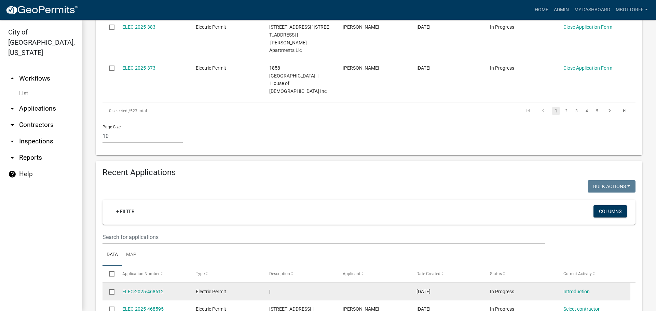
scroll to position [513, 0]
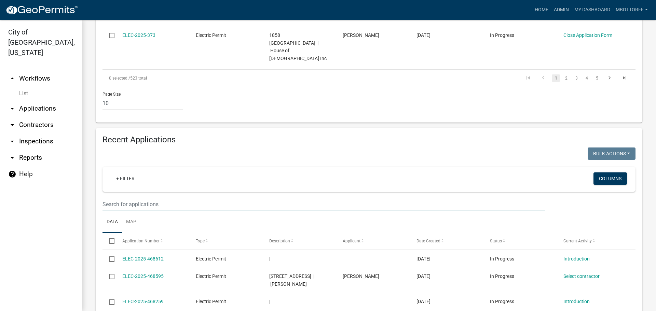
type input "4"
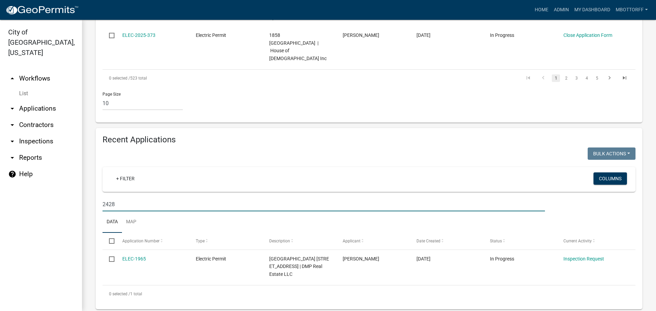
scroll to position [478, 0]
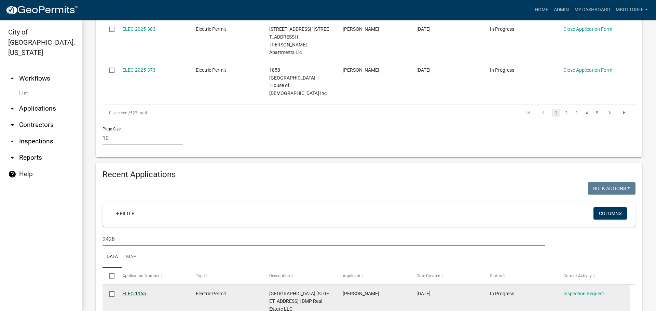
type input "2428"
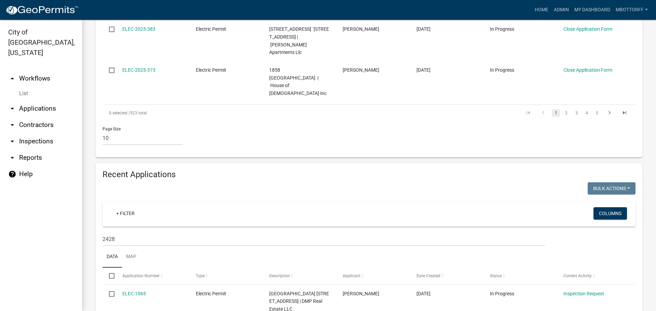
click at [37, 101] on link "arrow_drop_down Applications" at bounding box center [41, 109] width 82 height 16
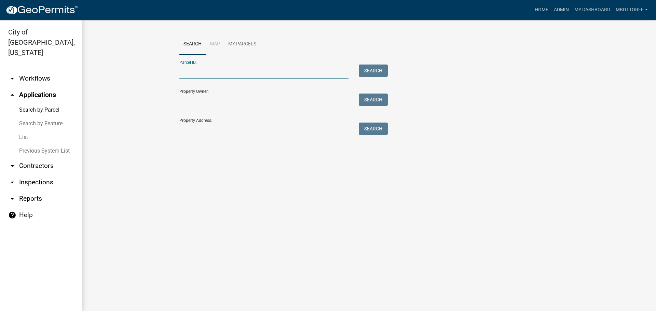
paste input "10-21-02-101-176.000-009"
type input "10-21-02-101-176.000-009"
click at [375, 72] on button "Search" at bounding box center [373, 71] width 29 height 12
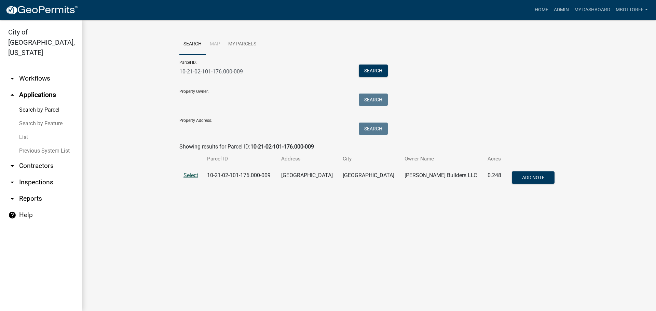
click at [191, 176] on span "Select" at bounding box center [191, 175] width 15 height 6
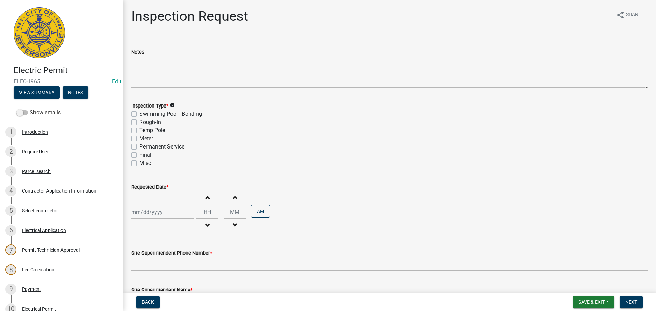
click at [139, 157] on label "Final" at bounding box center [145, 155] width 12 height 8
click at [139, 156] on input "Final" at bounding box center [141, 153] width 4 height 4
checkbox input "true"
checkbox input "false"
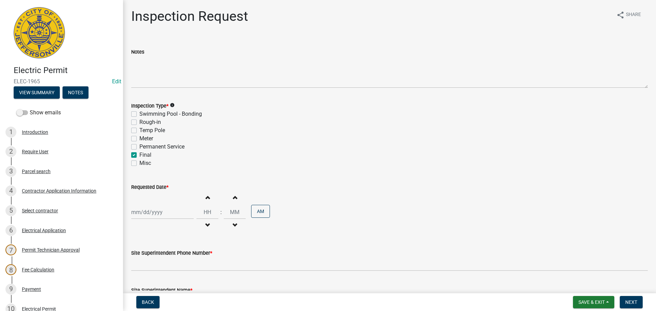
checkbox input "false"
checkbox input "true"
checkbox input "false"
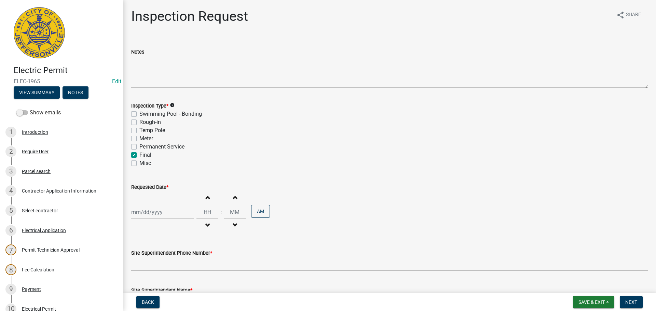
select select "8"
select select "2025"
click at [150, 212] on div "[PERSON_NAME] Feb Mar Apr [PERSON_NAME][DATE] Oct Nov [DATE] 1526 1527 1528 152…" at bounding box center [162, 212] width 63 height 14
click at [148, 186] on div "26" at bounding box center [149, 187] width 11 height 11
type input "[DATE]"
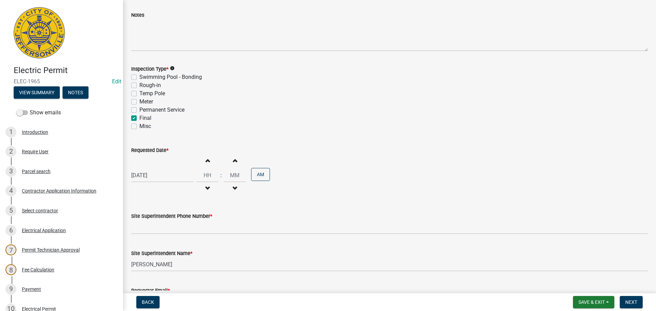
scroll to position [87, 0]
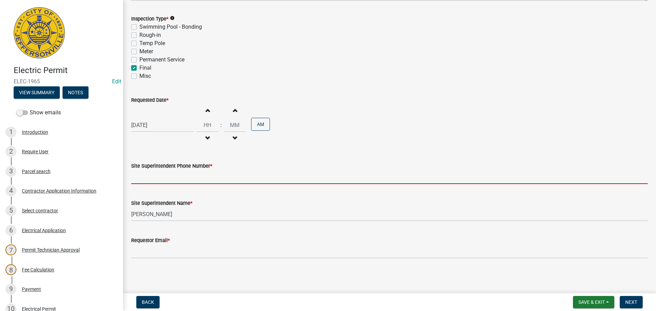
click at [179, 181] on input "Site Superintendent Phone Number *" at bounding box center [389, 177] width 517 height 14
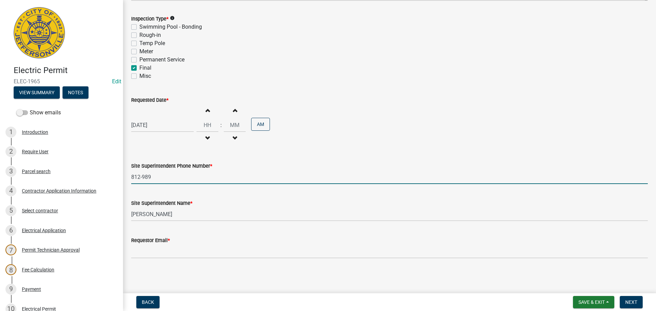
type input "[PHONE_NUMBER]"
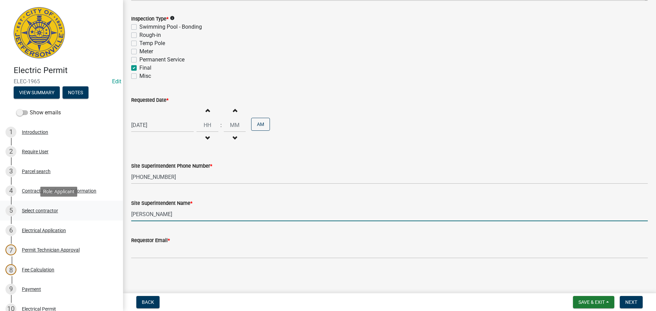
drag, startPoint x: 172, startPoint y: 217, endPoint x: 99, endPoint y: 207, distance: 73.8
click at [99, 207] on div "Electric Permit ELEC-1965 Edit View Summary Notes Show emails 1 Introduction 2 …" at bounding box center [328, 155] width 656 height 311
type input "[PERSON_NAME]"
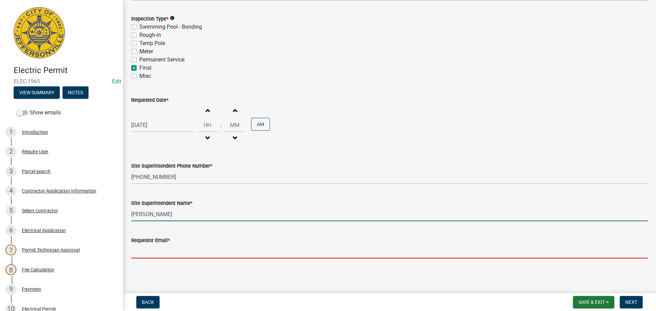
click at [158, 246] on input "Requestor Email *" at bounding box center [389, 252] width 517 height 14
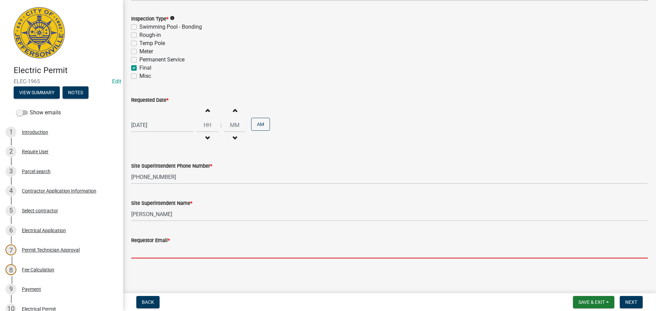
type input "[EMAIL_ADDRESS][DOMAIN_NAME]"
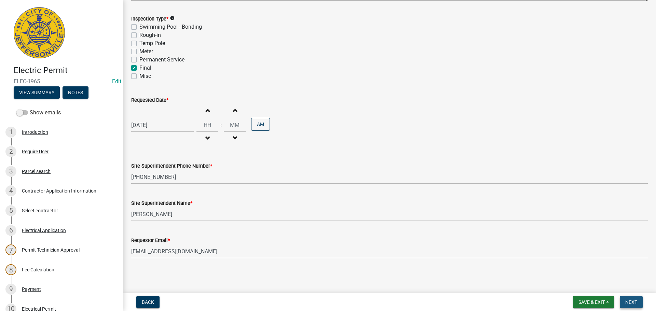
click at [632, 302] on span "Next" at bounding box center [632, 302] width 12 height 5
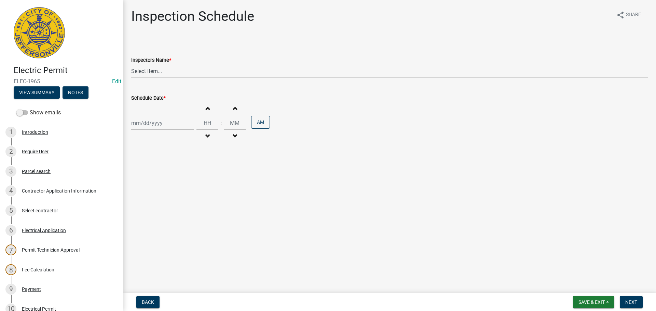
click at [139, 70] on select "Select Item... [PERSON_NAME] ([PERSON_NAME]) [PERSON_NAME] ([PERSON_NAME]) mkru…" at bounding box center [389, 71] width 517 height 14
select select "36a8b8f0-2ef8-43e9-ae06-718f51af8d36"
click at [131, 64] on select "Select Item... [PERSON_NAME] ([PERSON_NAME]) [PERSON_NAME] ([PERSON_NAME]) mkru…" at bounding box center [389, 71] width 517 height 14
click at [135, 124] on div at bounding box center [162, 123] width 63 height 14
select select "8"
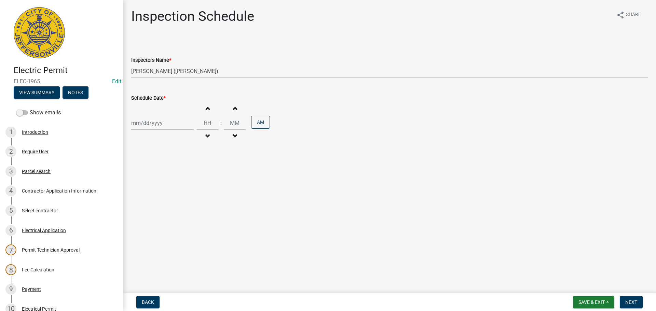
select select "2025"
click at [149, 203] on div "26" at bounding box center [149, 203] width 11 height 11
type input "[DATE]"
click at [635, 305] on span "Next" at bounding box center [632, 302] width 12 height 5
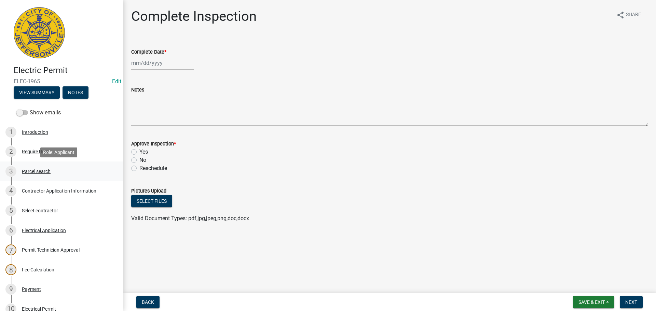
click at [34, 172] on div "Parcel search" at bounding box center [36, 171] width 29 height 5
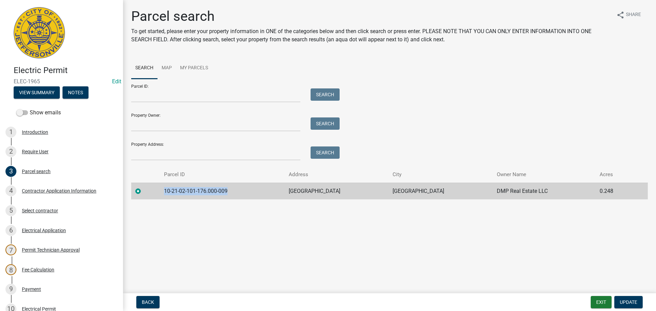
drag, startPoint x: 237, startPoint y: 190, endPoint x: 162, endPoint y: 193, distance: 74.9
click at [162, 193] on td "10-21-02-101-176.000-009" at bounding box center [222, 191] width 125 height 17
copy td "10-21-02-101-176.000-009"
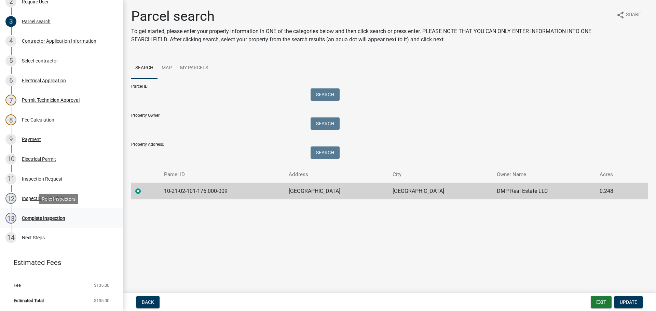
click at [49, 219] on div "Complete Inspection" at bounding box center [43, 218] width 43 height 5
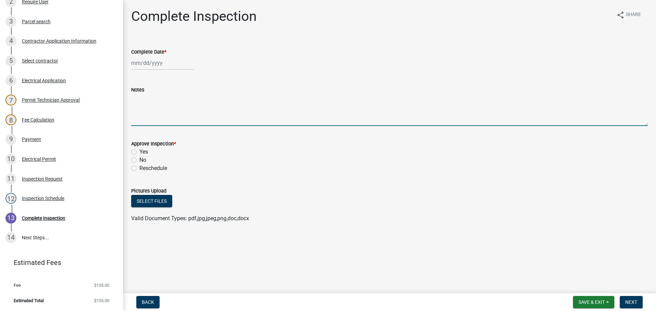
click at [158, 101] on textarea "Notes" at bounding box center [389, 110] width 517 height 32
type textarea "CODE 0916"
click at [589, 302] on span "Save & Exit" at bounding box center [592, 302] width 26 height 5
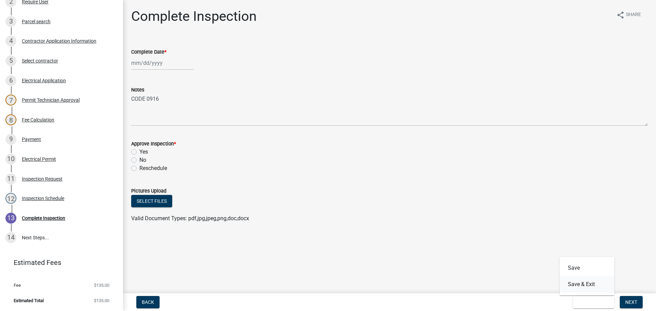
click at [585, 287] on button "Save & Exit" at bounding box center [587, 285] width 55 height 16
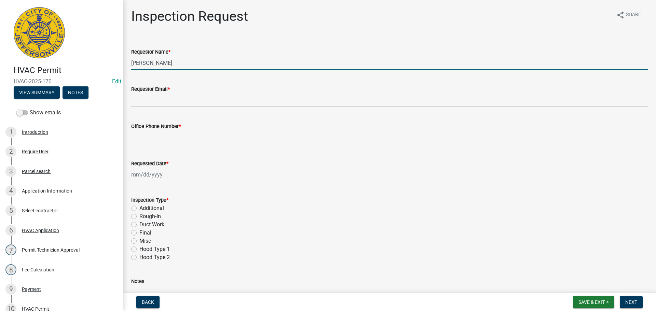
drag, startPoint x: 174, startPoint y: 65, endPoint x: 65, endPoint y: 59, distance: 109.6
click at [68, 61] on div "HVAC Permit HVAC-2025-170 Edit View Summary Notes Show emails 1 Introduction 2 …" at bounding box center [328, 155] width 656 height 311
type input "[PERSON_NAME]"
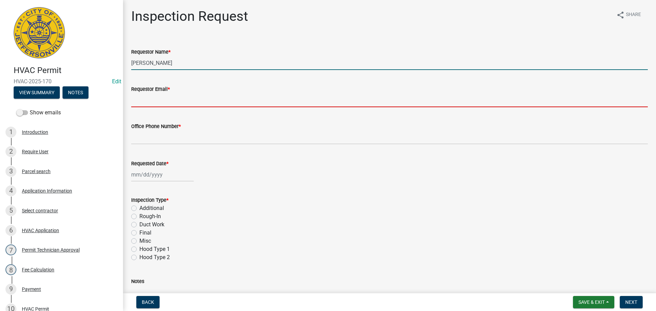
click at [163, 101] on input "Requestor Email *" at bounding box center [389, 100] width 517 height 14
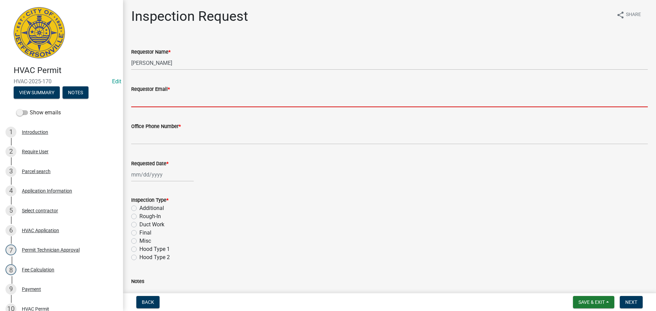
type input "[EMAIL_ADDRESS][DOMAIN_NAME]"
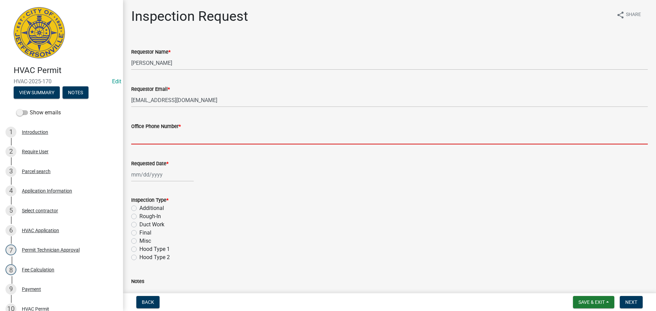
click at [153, 139] on input "Office Phone Number *" at bounding box center [389, 138] width 517 height 14
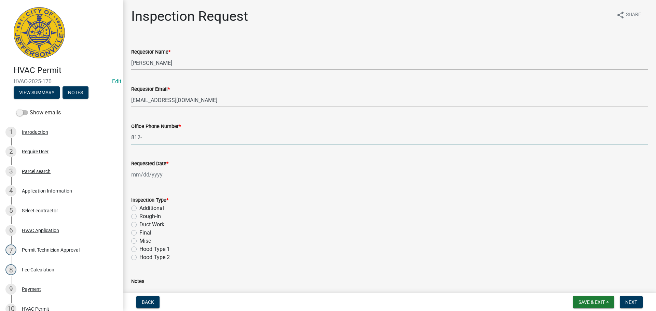
type input "[PHONE_NUMBER]"
click at [148, 175] on div at bounding box center [162, 175] width 63 height 14
select select "8"
select select "2025"
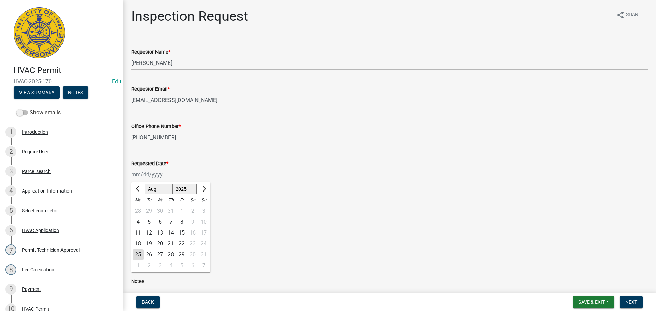
click at [150, 254] on div "26" at bounding box center [149, 255] width 11 height 11
type input "[DATE]"
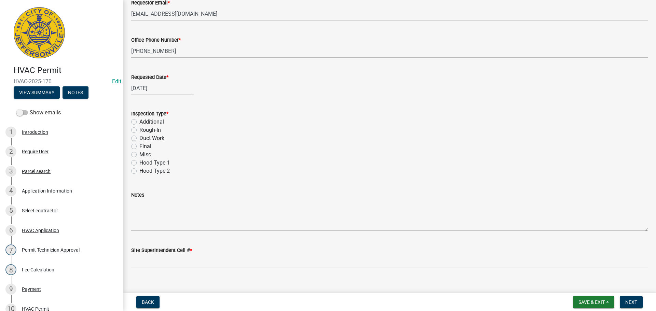
scroll to position [96, 0]
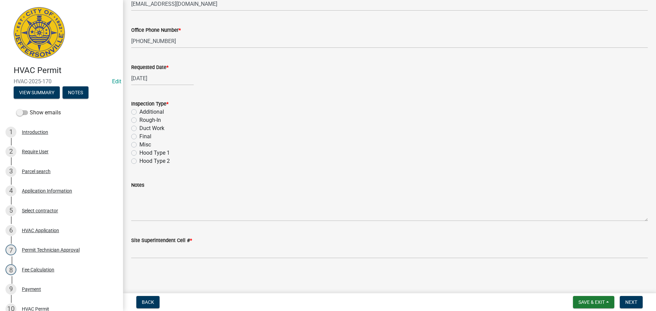
click at [139, 138] on label "Final" at bounding box center [145, 137] width 12 height 8
click at [139, 137] on input "Final" at bounding box center [141, 135] width 4 height 4
radio input "true"
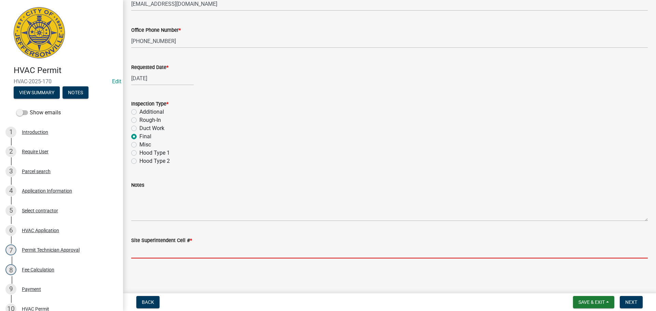
click at [155, 253] on input "Site Superintendent Cell # *" at bounding box center [389, 252] width 517 height 14
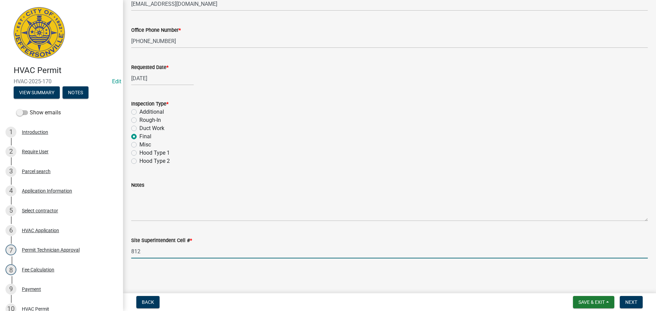
type input "[PHONE_NUMBER]"
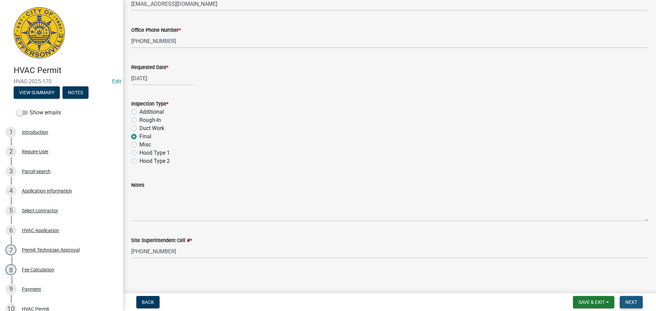
click at [626, 302] on span "Next" at bounding box center [632, 302] width 12 height 5
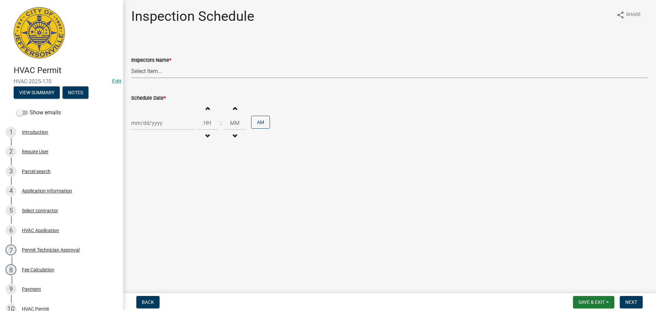
click at [142, 74] on select "Select Item... [PERSON_NAME] ([PERSON_NAME]) [PERSON_NAME] ([PERSON_NAME]) mkru…" at bounding box center [389, 71] width 517 height 14
select select "13c97fbc-c819-4cee-844a-0db3d3c4db95"
click at [131, 64] on select "Select Item... [PERSON_NAME] ([PERSON_NAME]) [PERSON_NAME] ([PERSON_NAME]) mkru…" at bounding box center [389, 71] width 517 height 14
click at [148, 124] on div at bounding box center [162, 123] width 63 height 14
select select "8"
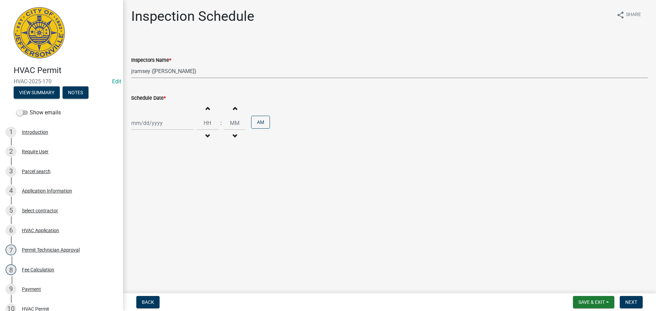
select select "2025"
click at [150, 201] on div "26" at bounding box center [149, 203] width 11 height 11
type input "[DATE]"
click at [635, 303] on span "Next" at bounding box center [632, 302] width 12 height 5
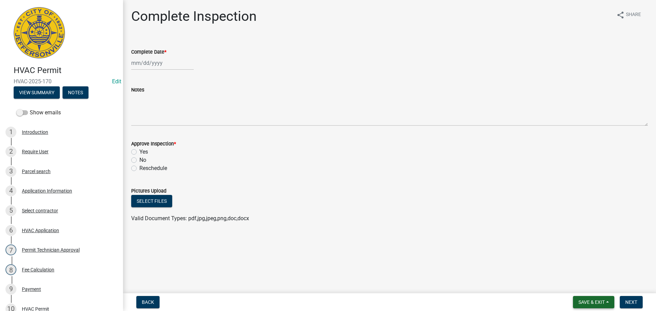
click at [586, 302] on span "Save & Exit" at bounding box center [592, 302] width 26 height 5
click at [584, 283] on button "Save & Exit" at bounding box center [587, 285] width 55 height 16
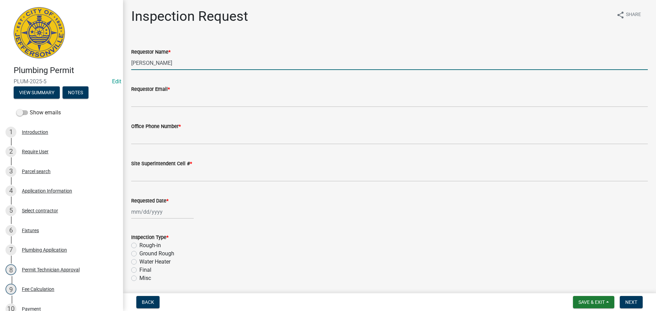
drag, startPoint x: 172, startPoint y: 64, endPoint x: 124, endPoint y: 62, distance: 47.9
click at [124, 62] on div "Inspection Request share Share Requestor Name * [PERSON_NAME] Requestor Email *…" at bounding box center [389, 179] width 533 height 342
type input "[PERSON_NAME]"
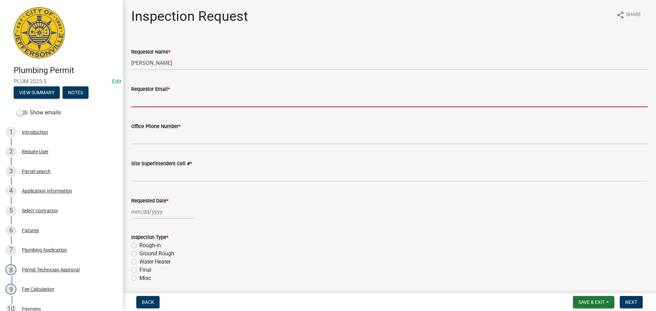
click at [167, 93] on input "Requestor Email *" at bounding box center [389, 100] width 517 height 14
type input "[EMAIL_ADDRESS][DOMAIN_NAME]"
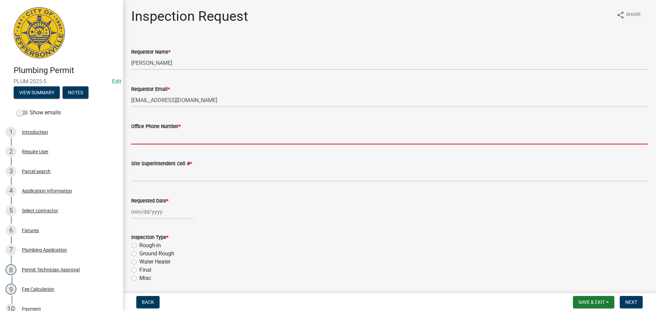
click at [165, 140] on input "Office Phone Number *" at bounding box center [389, 138] width 517 height 14
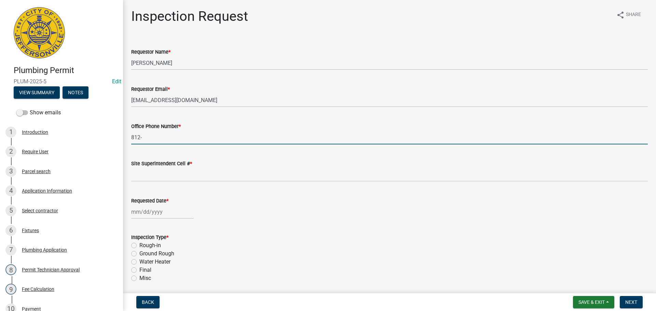
type input "[PHONE_NUMBER]"
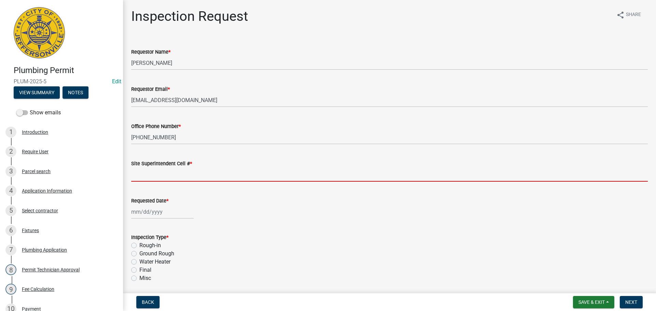
click at [163, 174] on input "Site Superintendent Cell # *" at bounding box center [389, 175] width 517 height 14
type input "SAME"
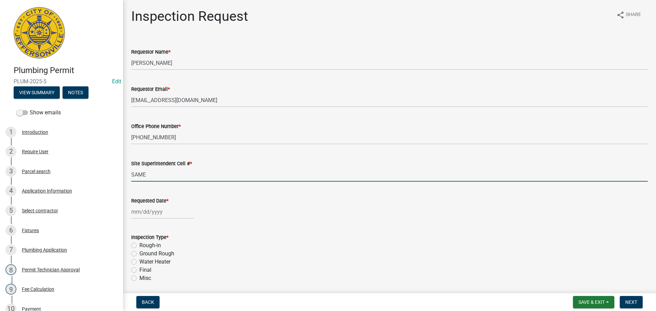
click at [151, 209] on div at bounding box center [162, 212] width 63 height 14
select select "8"
select select "2025"
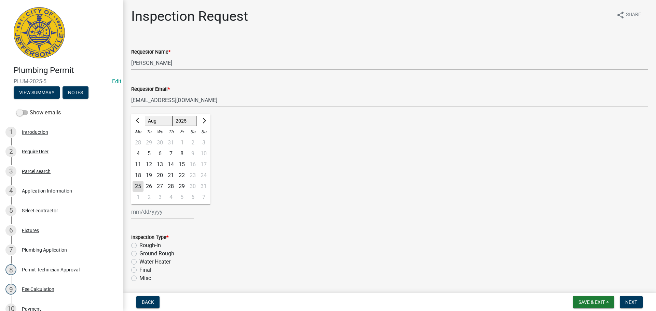
click at [151, 187] on div "26" at bounding box center [149, 186] width 11 height 11
type input "[DATE]"
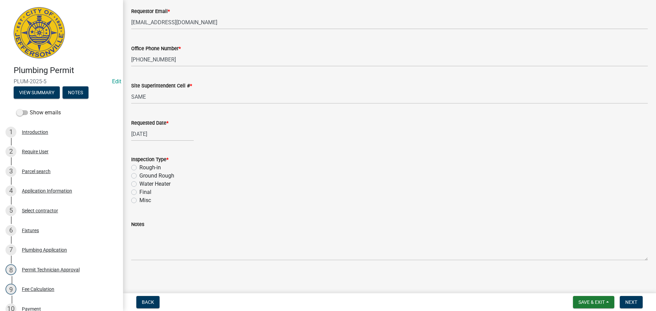
scroll to position [80, 0]
click at [139, 191] on label "Final" at bounding box center [145, 190] width 12 height 8
click at [139, 191] on input "Final" at bounding box center [141, 188] width 4 height 4
radio input "true"
drag, startPoint x: 637, startPoint y: 301, endPoint x: 632, endPoint y: 298, distance: 5.2
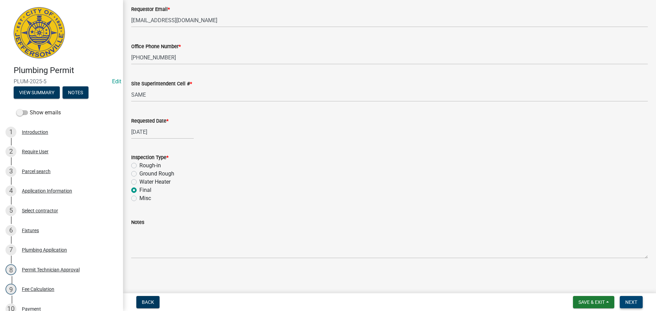
click at [637, 301] on span "Next" at bounding box center [632, 302] width 12 height 5
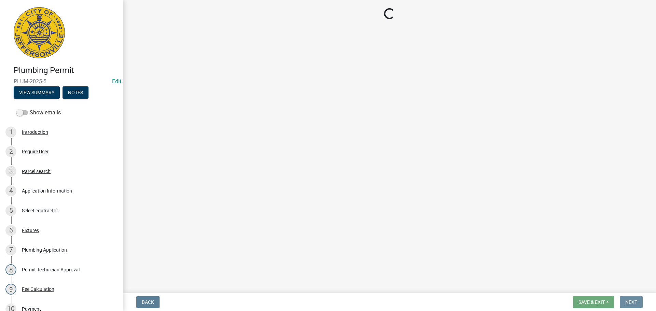
scroll to position [0, 0]
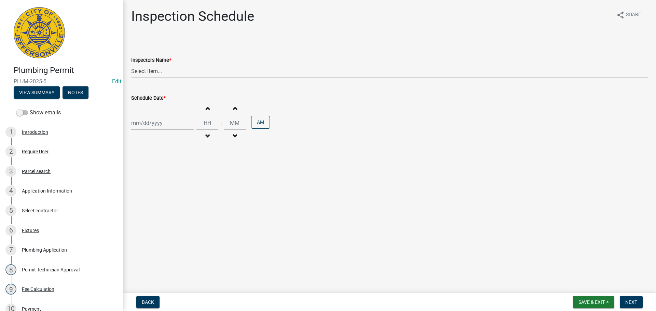
click at [144, 66] on select "Select Item... [PERSON_NAME] ([PERSON_NAME]) [PERSON_NAME] ([PERSON_NAME]) mkru…" at bounding box center [389, 71] width 517 height 14
select select "13c97fbc-c819-4cee-844a-0db3d3c4db95"
click at [131, 64] on select "Select Item... jramsey (Jeremy Ramsey) MaryFrey (Mary Frey) mkruer (Mike Kruer)…" at bounding box center [389, 71] width 517 height 14
select select "8"
select select "2025"
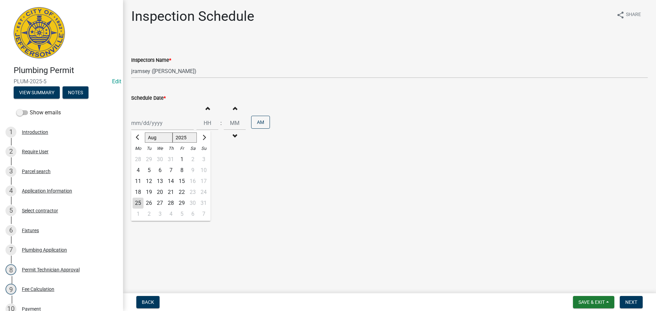
click at [145, 127] on div "Jan Feb Mar Apr May Jun Jul Aug Sep Oct Nov Dec 1525 1526 1527 1528 1529 1530 1…" at bounding box center [162, 123] width 63 height 14
drag, startPoint x: 148, startPoint y: 201, endPoint x: 200, endPoint y: 203, distance: 51.6
click at [148, 202] on div "26" at bounding box center [149, 203] width 11 height 11
type input "[DATE]"
click at [634, 302] on span "Next" at bounding box center [632, 302] width 12 height 5
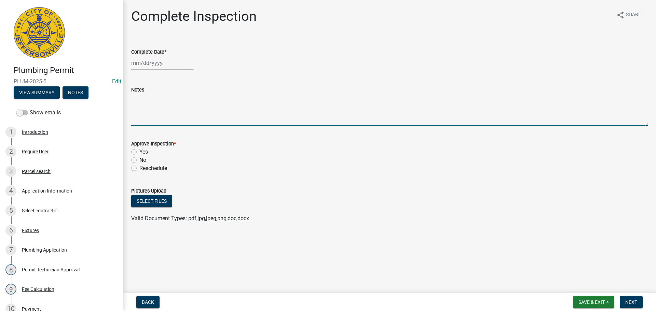
click at [136, 103] on textarea "Notes" at bounding box center [389, 110] width 517 height 32
type textarea "CODE 0916"
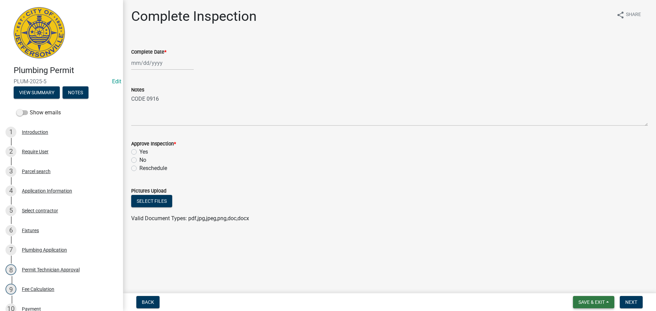
click at [589, 301] on span "Save & Exit" at bounding box center [592, 302] width 26 height 5
click at [585, 285] on button "Save & Exit" at bounding box center [587, 285] width 55 height 16
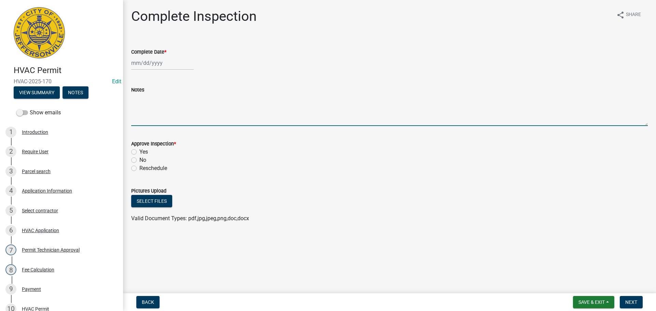
click at [153, 108] on textarea "Notes" at bounding box center [389, 110] width 517 height 32
type textarea "CODE 0916"
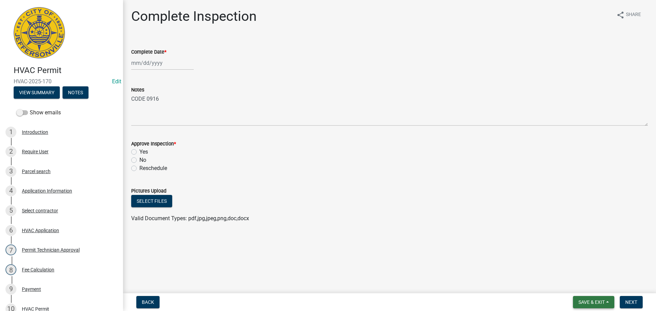
click at [587, 303] on span "Save & Exit" at bounding box center [592, 302] width 26 height 5
click at [582, 285] on button "Save & Exit" at bounding box center [587, 285] width 55 height 16
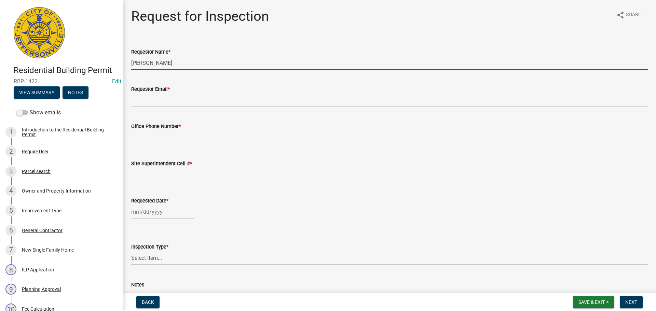
drag, startPoint x: 157, startPoint y: 62, endPoint x: 74, endPoint y: 63, distance: 83.1
click at [80, 62] on div "Residential Building Permit RBP-1422 Edit View Summary Notes Show emails 1 Intr…" at bounding box center [328, 155] width 656 height 311
type input "[PERSON_NAME]"
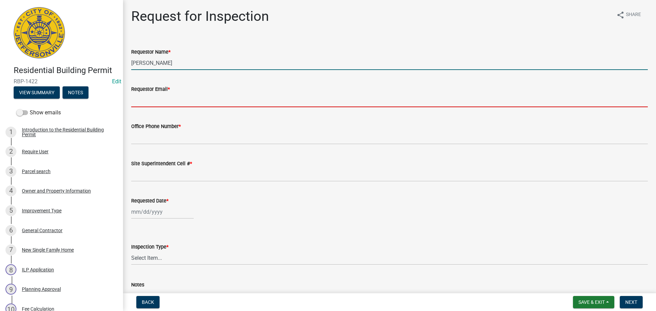
click at [164, 102] on input "Requestor Email *" at bounding box center [389, 100] width 517 height 14
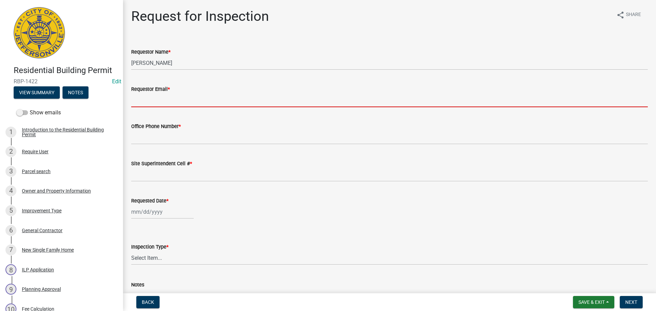
type input "[EMAIL_ADDRESS][DOMAIN_NAME]"
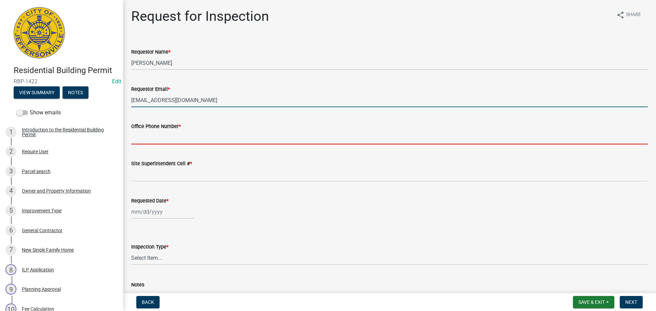
click at [152, 142] on input "Office Phone Number *" at bounding box center [389, 138] width 517 height 14
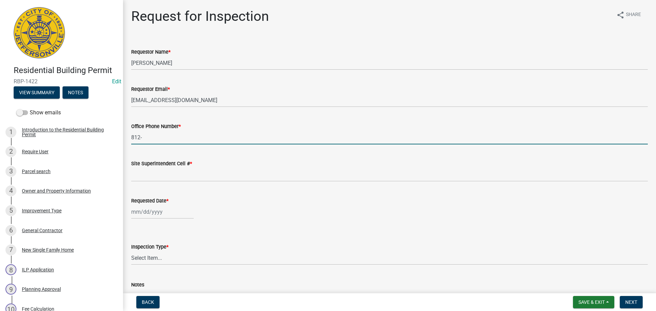
type input "812-989-0777"
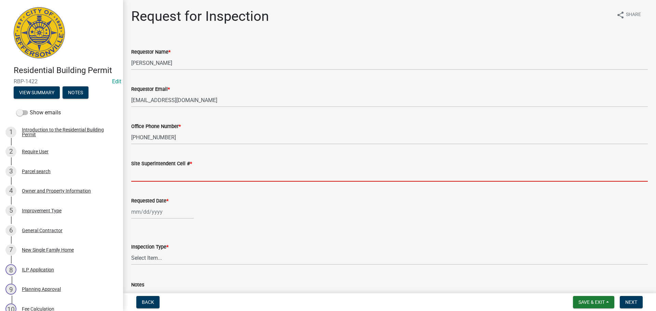
click at [160, 177] on input "Site Superintendent Cell # *" at bounding box center [389, 175] width 517 height 14
type input "SAME"
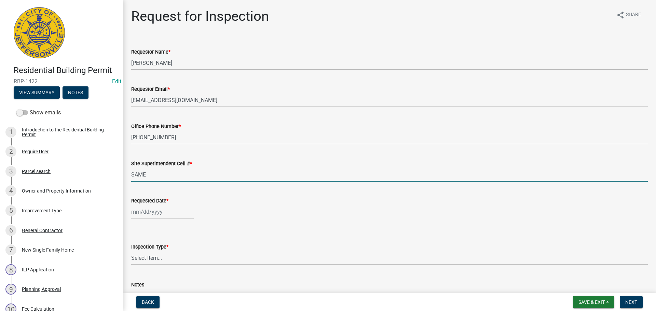
select select "8"
select select "2025"
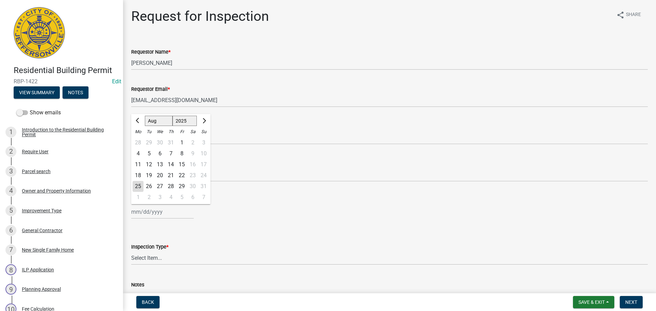
click at [152, 213] on div "Jan Feb Mar Apr May Jun Jul Aug Sep Oct Nov Dec 1525 1526 1527 1528 1529 1530 1…" at bounding box center [162, 212] width 63 height 14
click at [149, 187] on div "26" at bounding box center [149, 186] width 11 height 11
type input "08/26/2025"
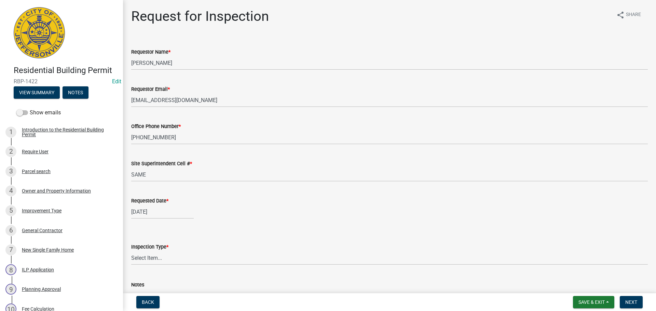
scroll to position [63, 0]
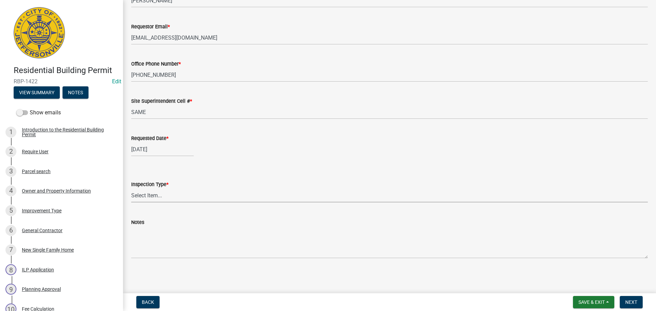
click at [141, 197] on select "Select Item... Footer Foundation Framing Final" at bounding box center [389, 196] width 517 height 14
click at [131, 189] on select "Select Item... Footer Foundation Framing Final" at bounding box center [389, 196] width 517 height 14
select select "8ea0f6e5-dde7-4881-a999-02519822ccbf"
click at [635, 296] on nav "Back Save & Exit Save Save & Exit Next" at bounding box center [389, 303] width 533 height 18
click at [632, 304] on span "Next" at bounding box center [632, 302] width 12 height 5
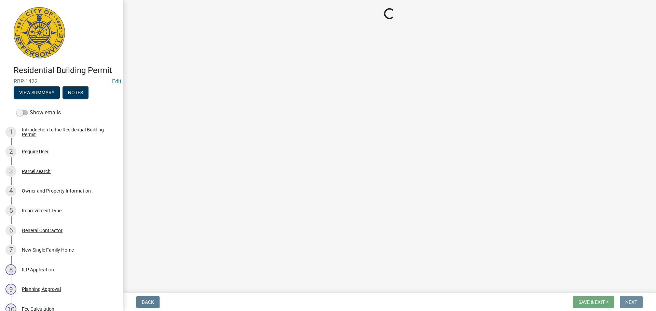
scroll to position [0, 0]
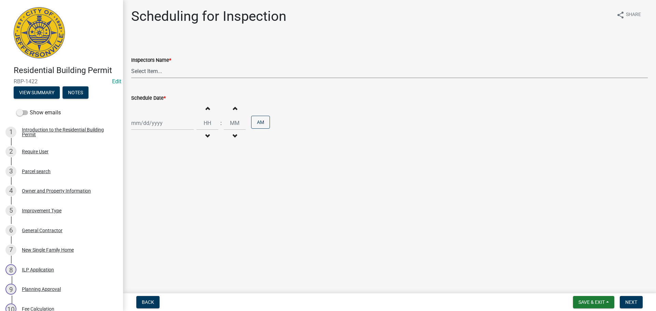
click at [144, 71] on select "Select Item... jramsey (Jeremy Ramsey) MaryFrey (Mary Frey) mkruer (Mike Kruer)…" at bounding box center [389, 71] width 517 height 14
select select "fdb3bcc6-ce93-4663-8a18-5c08884dd177"
click at [131, 64] on select "Select Item... jramsey (Jeremy Ramsey) MaryFrey (Mary Frey) mkruer (Mike Kruer)…" at bounding box center [389, 71] width 517 height 14
select select "8"
select select "2025"
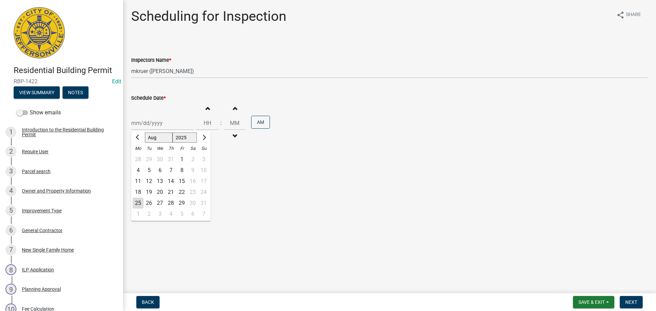
drag, startPoint x: 144, startPoint y: 122, endPoint x: 146, endPoint y: 126, distance: 5.0
click at [144, 122] on div "Jan Feb Mar Apr May Jun Jul Aug Sep Oct Nov Dec 1525 1526 1527 1528 1529 1530 1…" at bounding box center [162, 123] width 63 height 14
click at [149, 201] on div "26" at bounding box center [149, 203] width 11 height 11
type input "08/26/2025"
click at [142, 70] on select "Select Item... jramsey (Jeremy Ramsey) MaryFrey (Mary Frey) mkruer (Mike Kruer)…" at bounding box center [389, 71] width 517 height 14
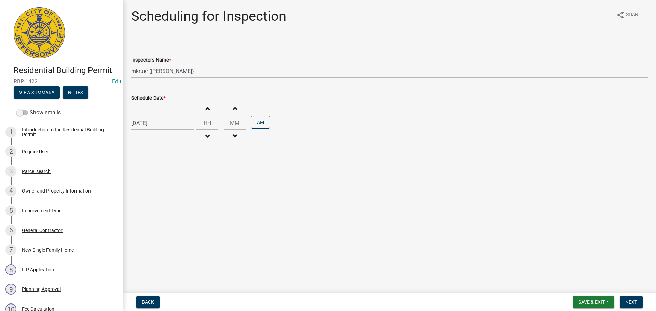
select select "7b0b9f25-f402-4148-9522-9b9b34b3e885"
click at [131, 64] on select "Select Item... jramsey (Jeremy Ramsey) MaryFrey (Mary Frey) mkruer (Mike Kruer)…" at bounding box center [389, 71] width 517 height 14
click at [631, 300] on span "Next" at bounding box center [632, 302] width 12 height 5
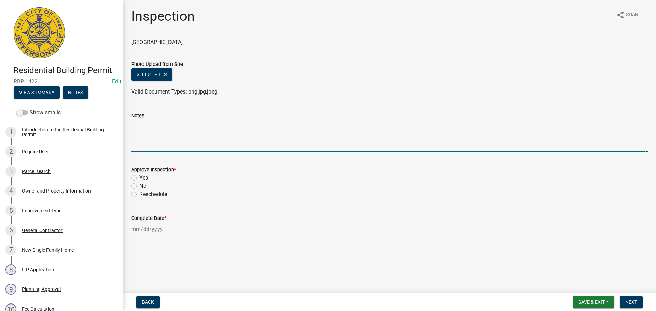
click at [140, 140] on textarea "Notes" at bounding box center [389, 136] width 517 height 32
type textarea "CODE 0916"
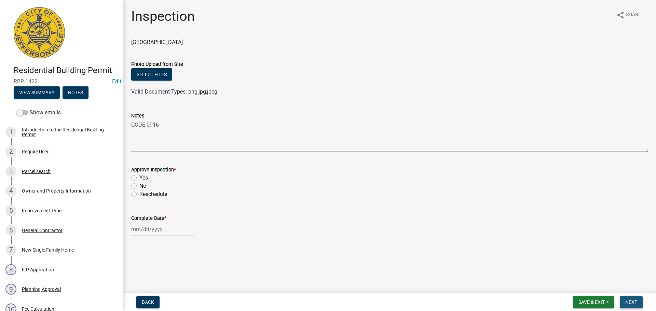
click at [638, 301] on button "Next" at bounding box center [631, 302] width 23 height 12
click at [588, 301] on span "Save & Exit" at bounding box center [592, 302] width 26 height 5
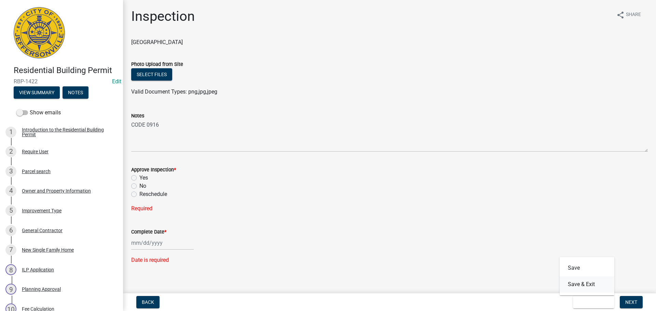
click at [585, 285] on button "Save & Exit" at bounding box center [587, 285] width 55 height 16
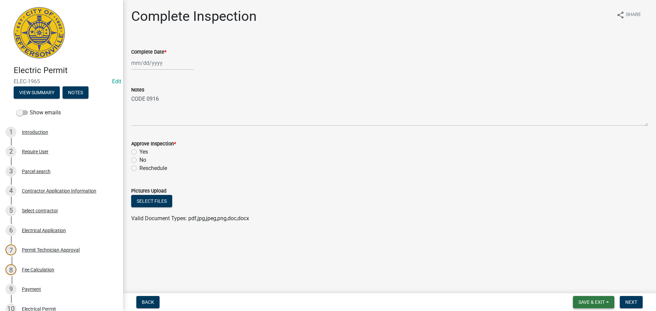
click at [591, 300] on span "Save & Exit" at bounding box center [592, 302] width 26 height 5
drag, startPoint x: 585, startPoint y: 289, endPoint x: 375, endPoint y: 209, distance: 224.4
click at [583, 288] on button "Save & Exit" at bounding box center [587, 285] width 55 height 16
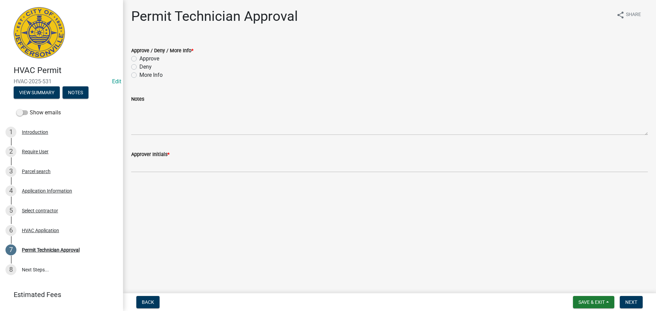
click at [587, 295] on nav "Back Save & Exit Save Save & Exit Next" at bounding box center [389, 303] width 533 height 18
click at [592, 302] on span "Save & Exit" at bounding box center [592, 302] width 26 height 5
click at [586, 285] on button "Save & Exit" at bounding box center [587, 285] width 55 height 16
